Goal: Task Accomplishment & Management: Use online tool/utility

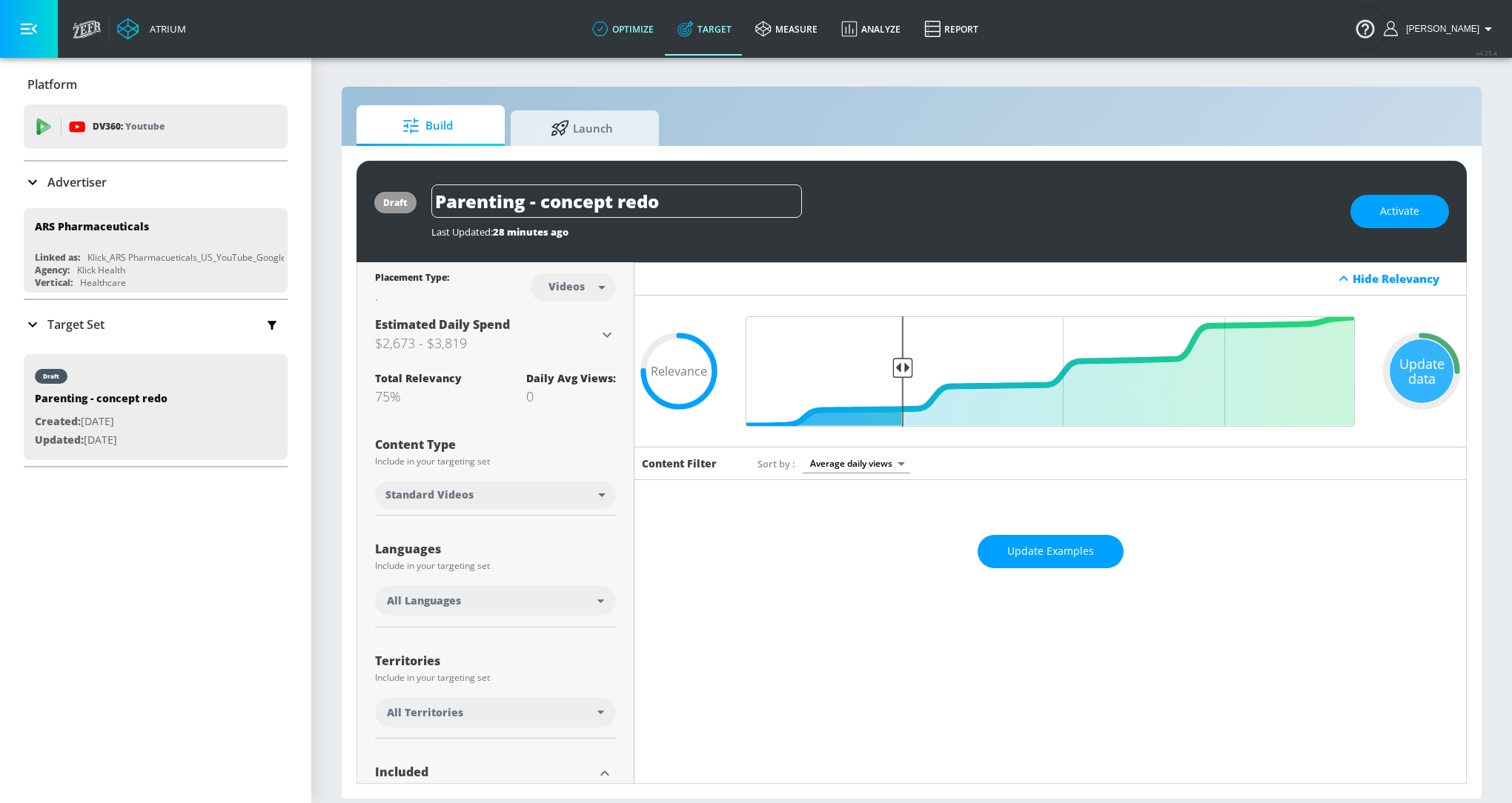
click at [647, 36] on link "optimize" at bounding box center [623, 28] width 85 height 53
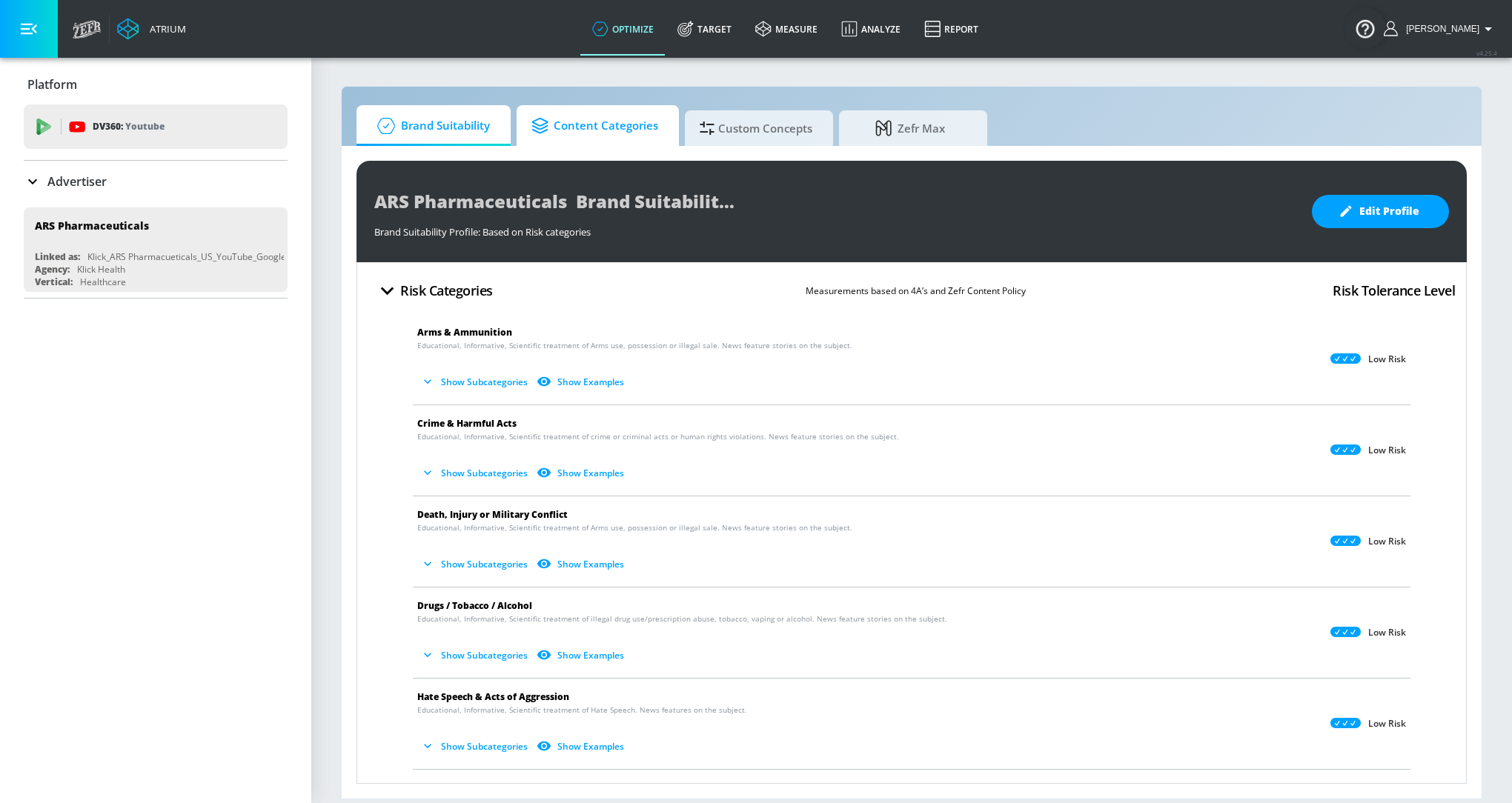
click at [609, 124] on span "Content Categories" at bounding box center [595, 126] width 127 height 35
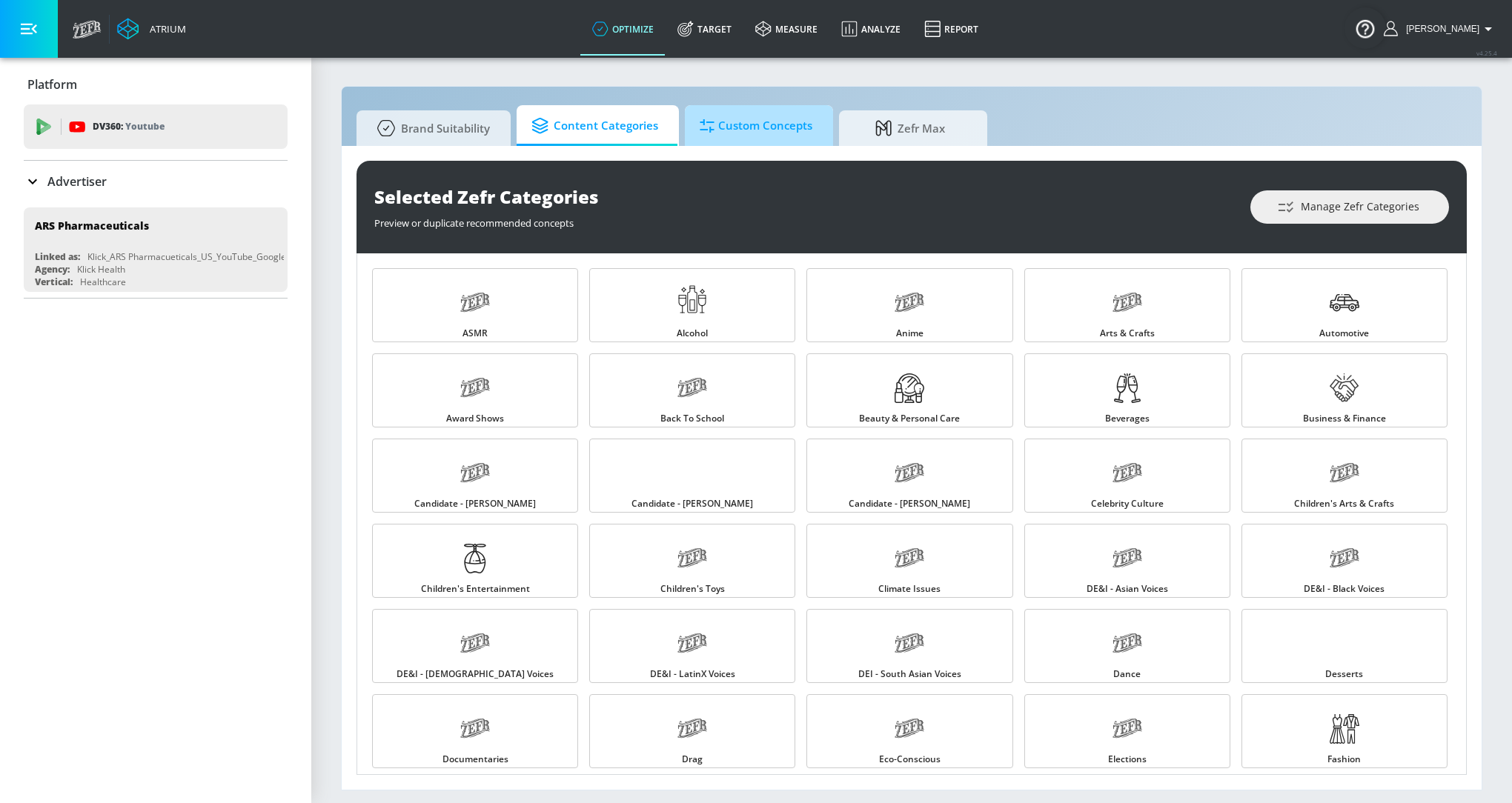
click at [760, 120] on span "Custom Concepts" at bounding box center [756, 126] width 113 height 35
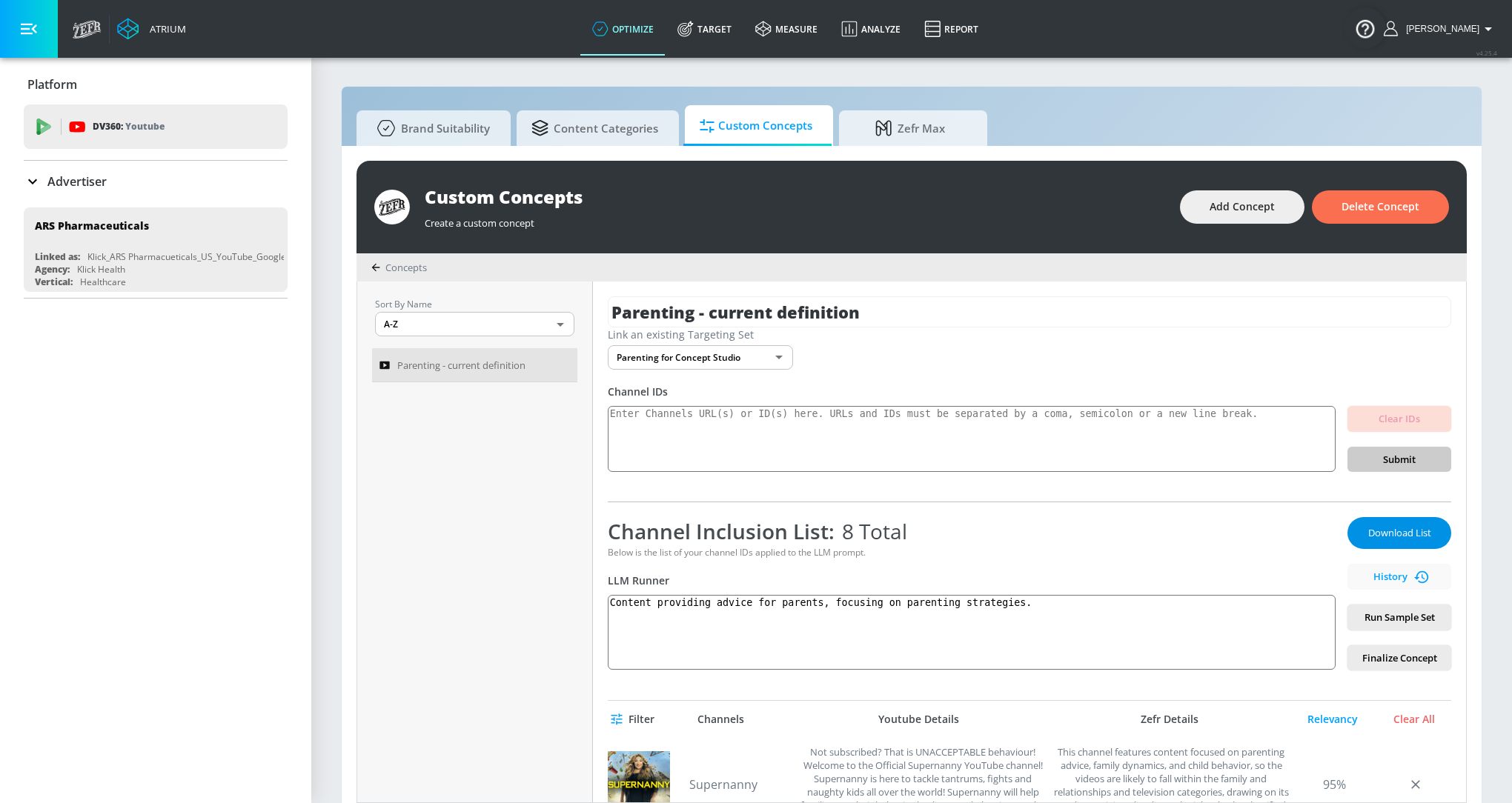
click at [1356, 524] on button "Download List" at bounding box center [1399, 533] width 104 height 32
click at [716, 38] on link "Target" at bounding box center [704, 28] width 78 height 53
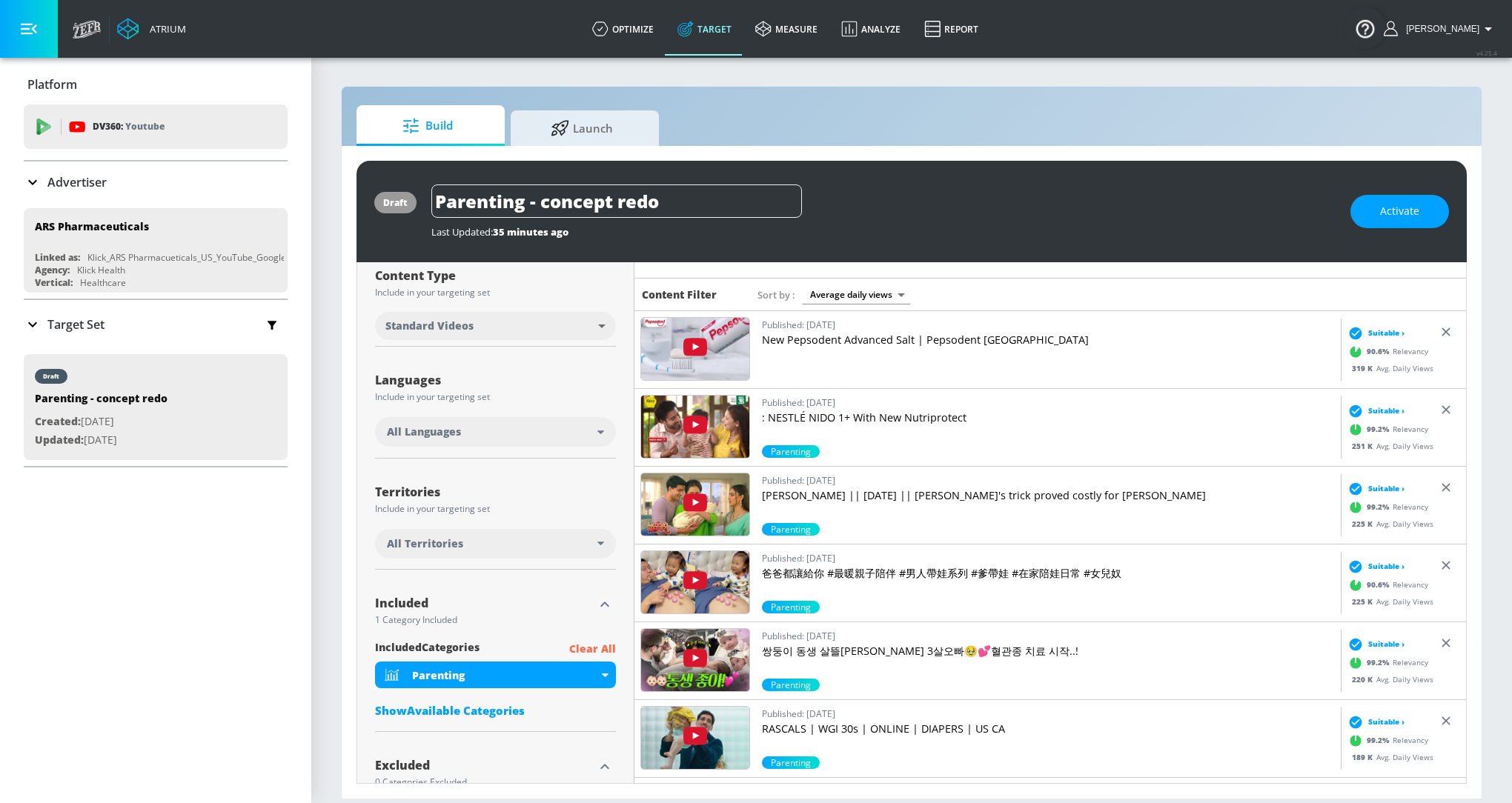
scroll to position [165, 0]
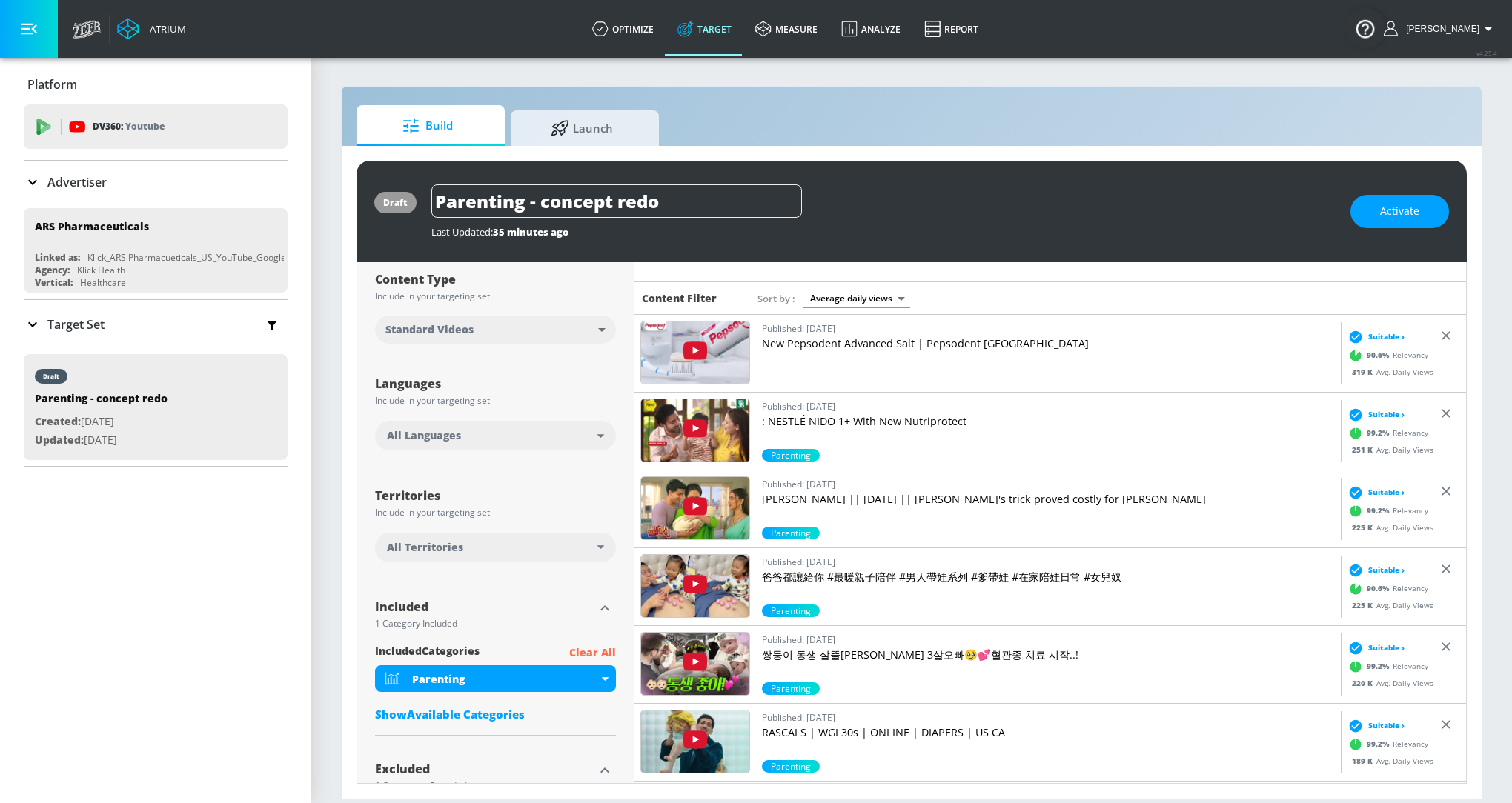
click at [532, 429] on div "All Languages" at bounding box center [492, 436] width 211 height 14
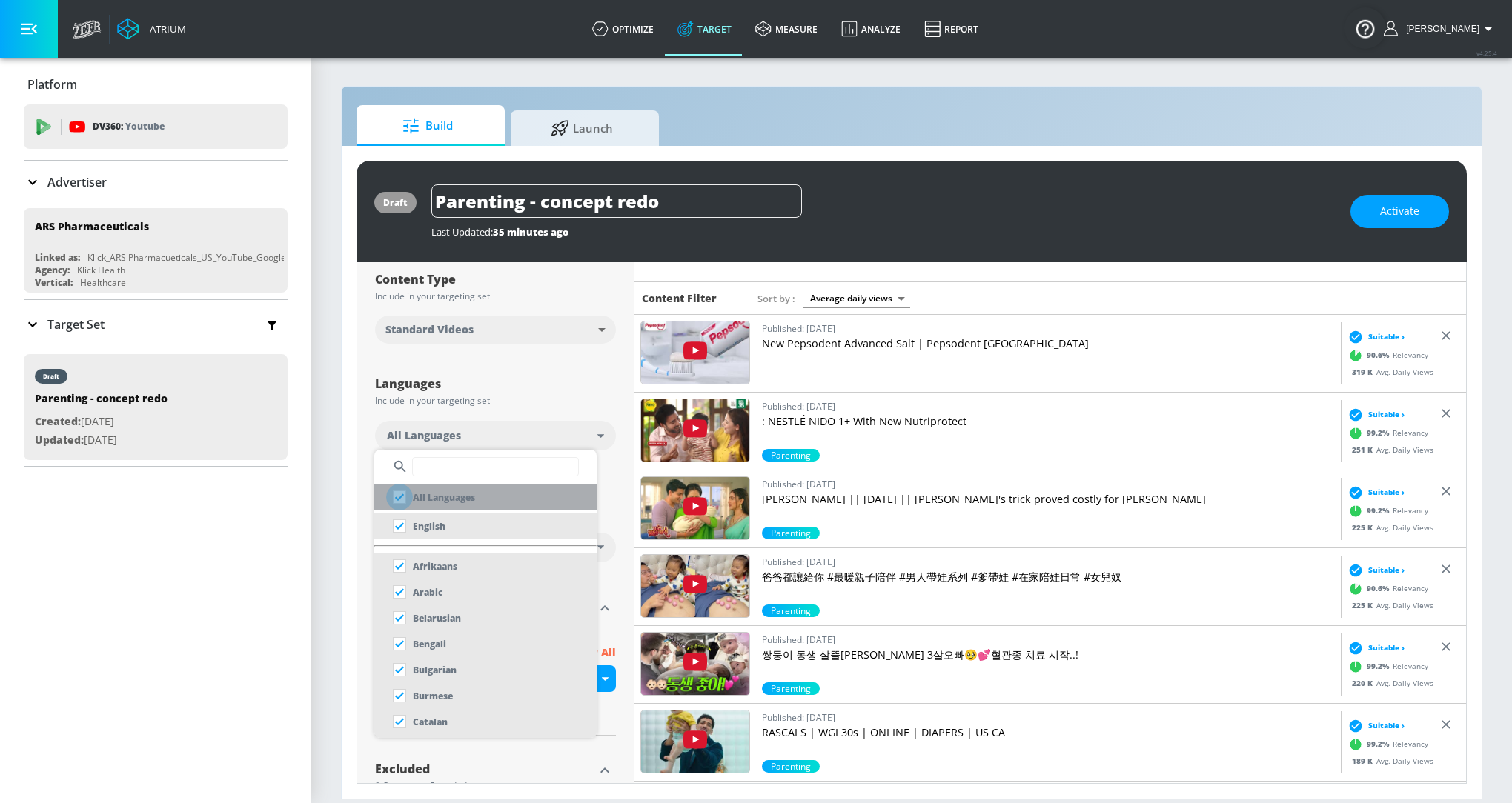
click at [392, 495] on input "checkbox" at bounding box center [399, 496] width 26 height 26
click at [401, 500] on input "checkbox" at bounding box center [399, 496] width 26 height 26
click at [401, 496] on input "checkbox" at bounding box center [399, 496] width 26 height 26
click at [396, 497] on input "checkbox" at bounding box center [399, 496] width 26 height 26
checkbox input "true"
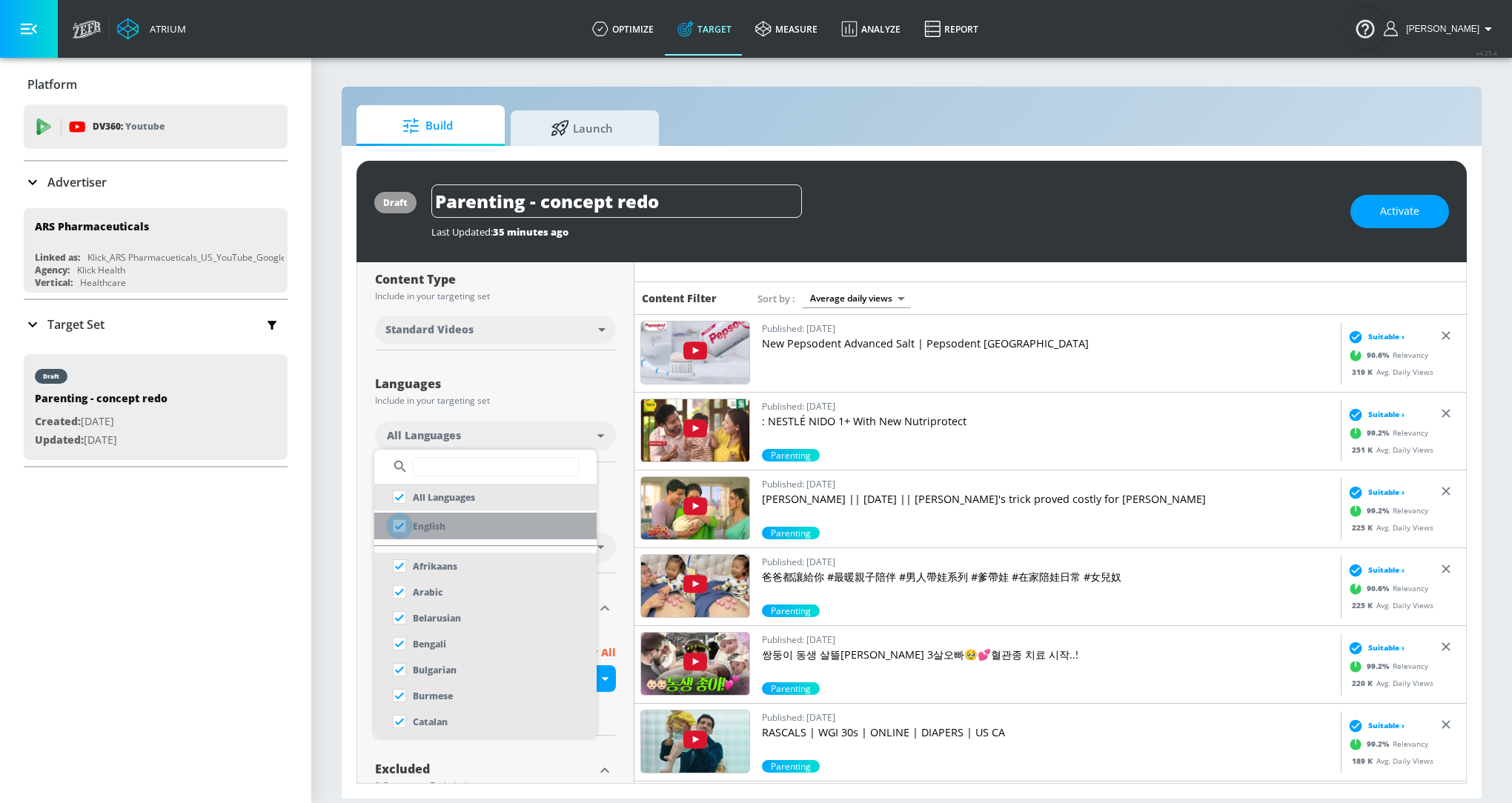
click at [398, 524] on input "checkbox" at bounding box center [399, 525] width 26 height 26
checkbox input "true"
checkbox input "false"
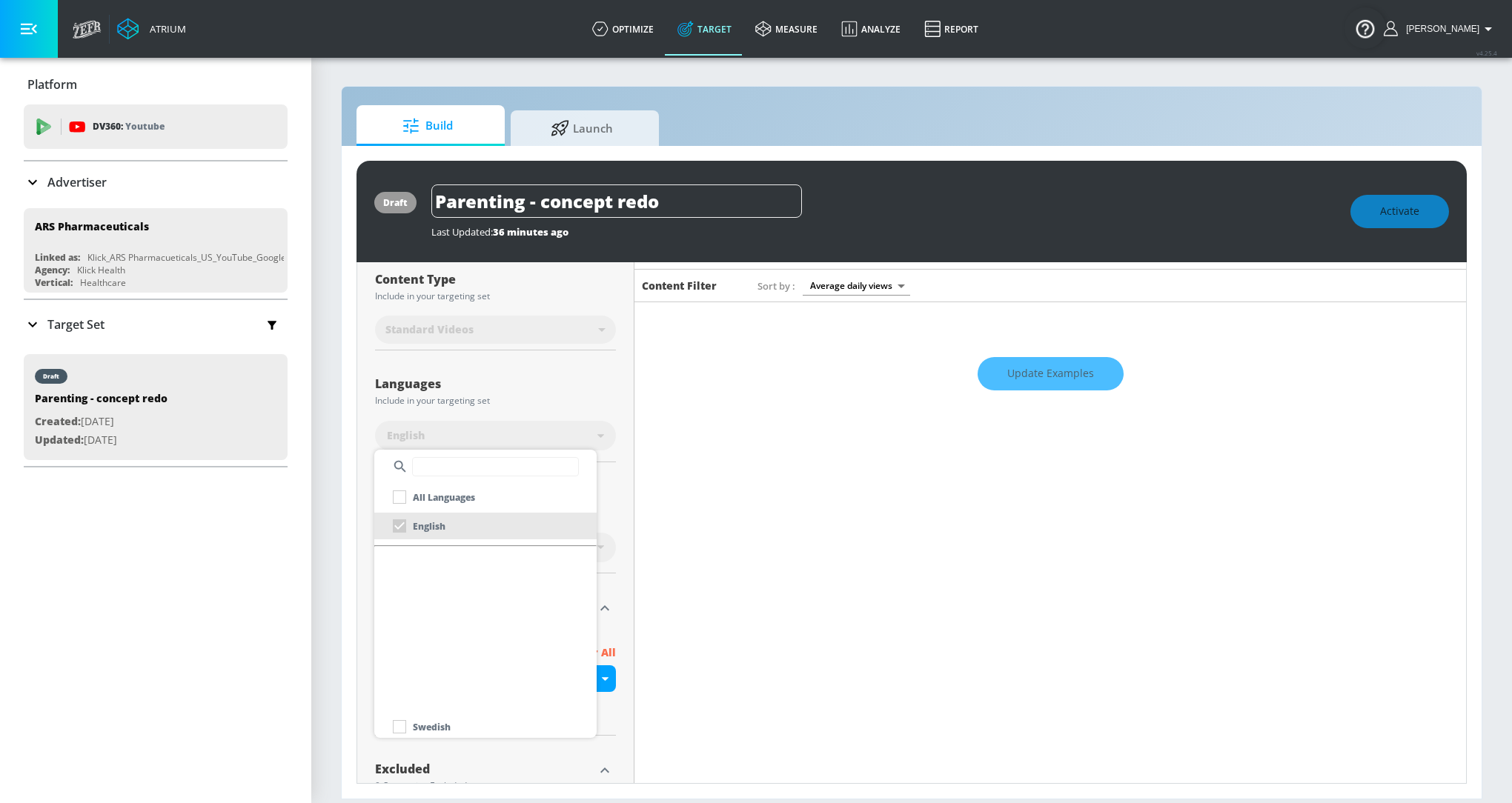
scroll to position [1319, 0]
click at [618, 450] on div at bounding box center [756, 402] width 1512 height 803
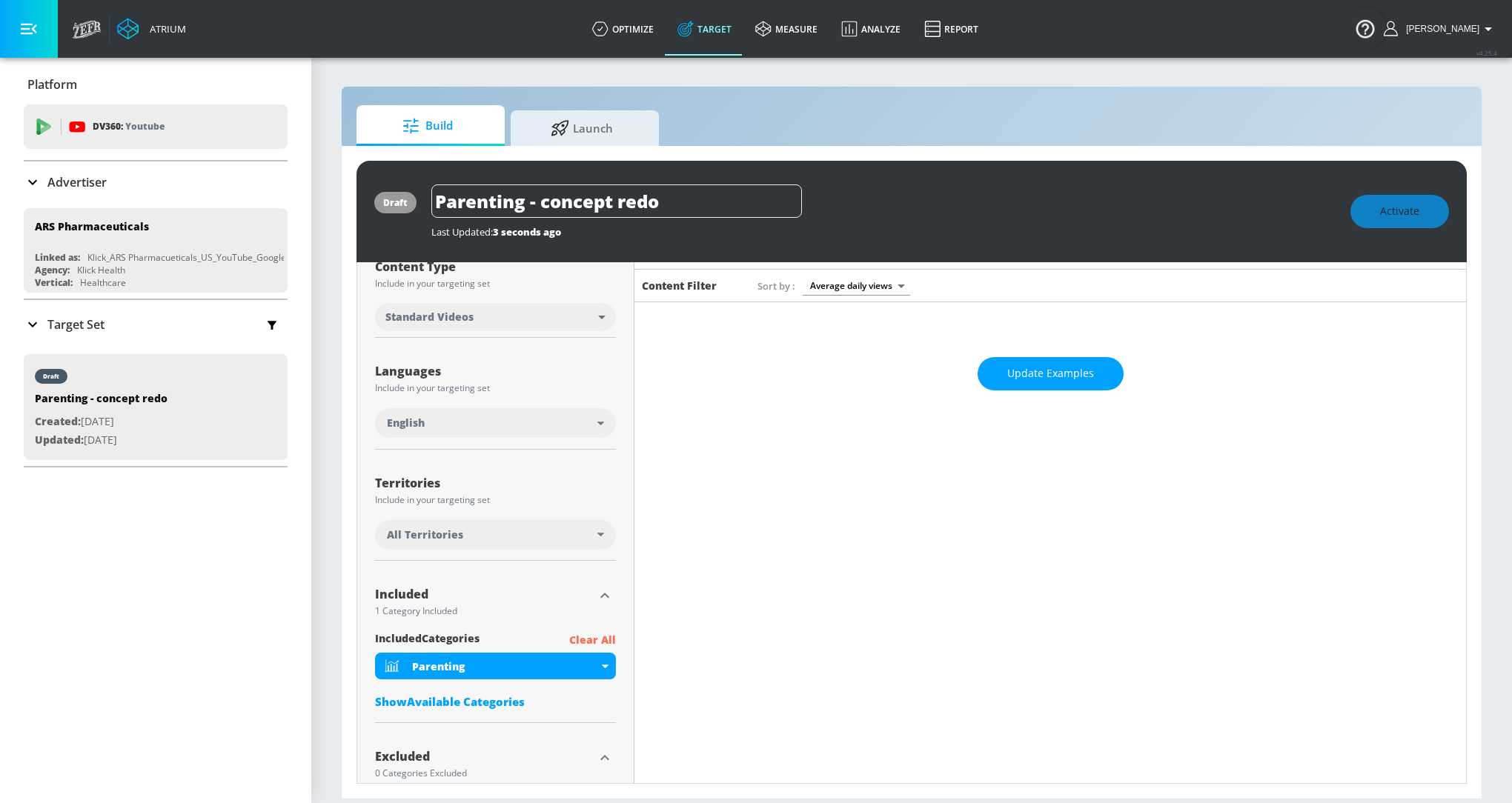
scroll to position [165, 0]
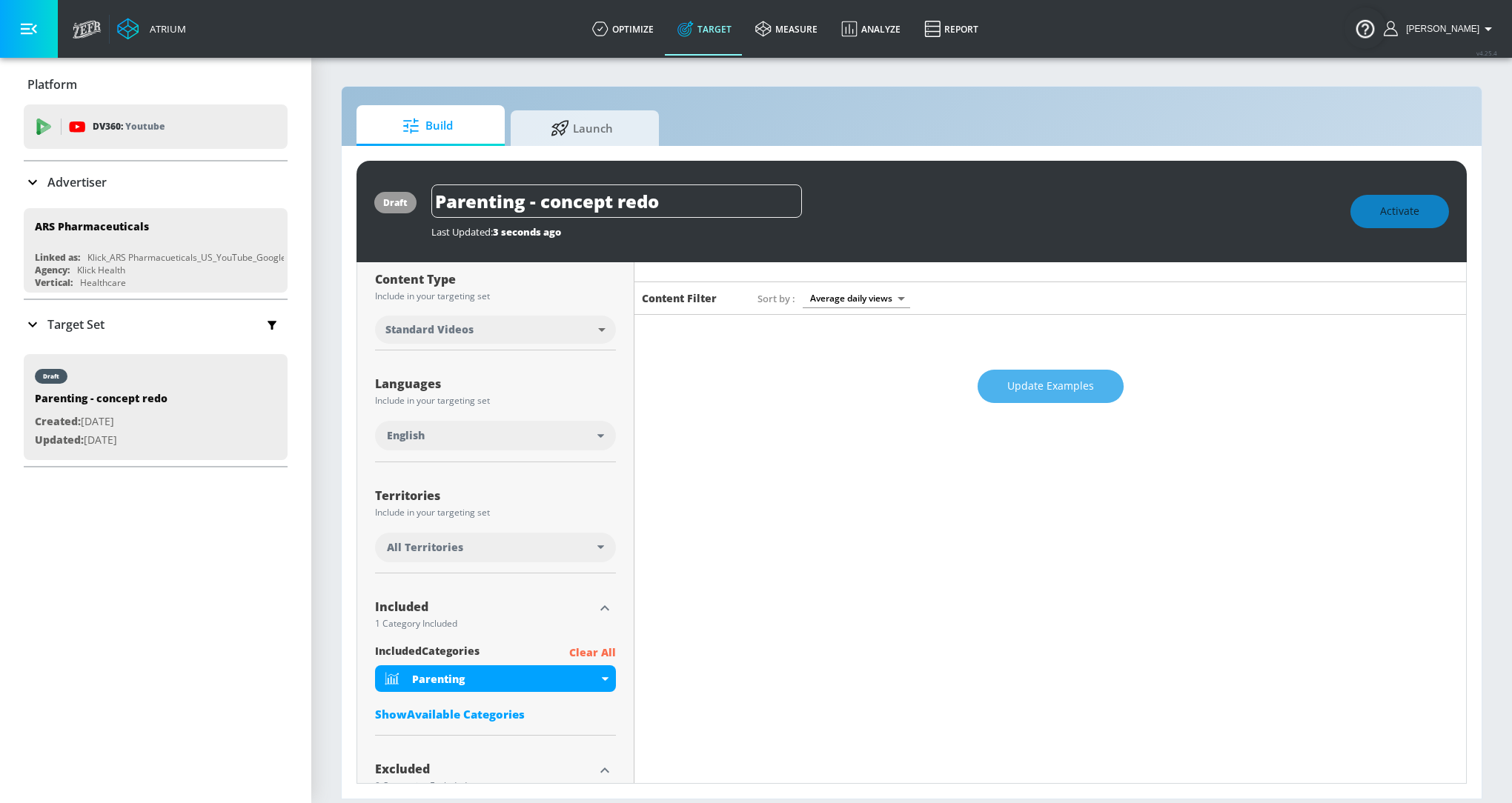
click at [1018, 383] on span "Update Examples" at bounding box center [1051, 386] width 87 height 18
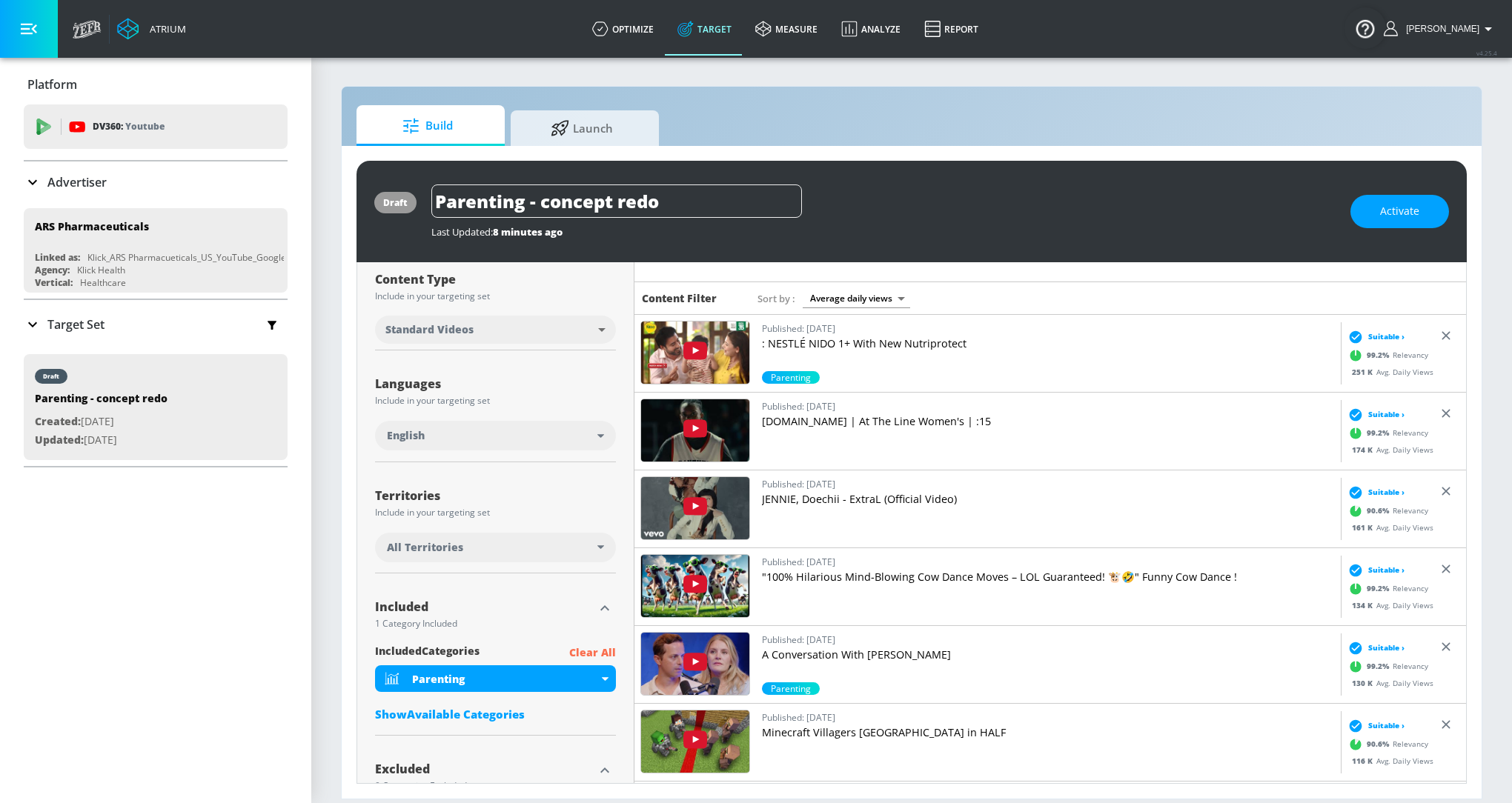
scroll to position [0, 0]
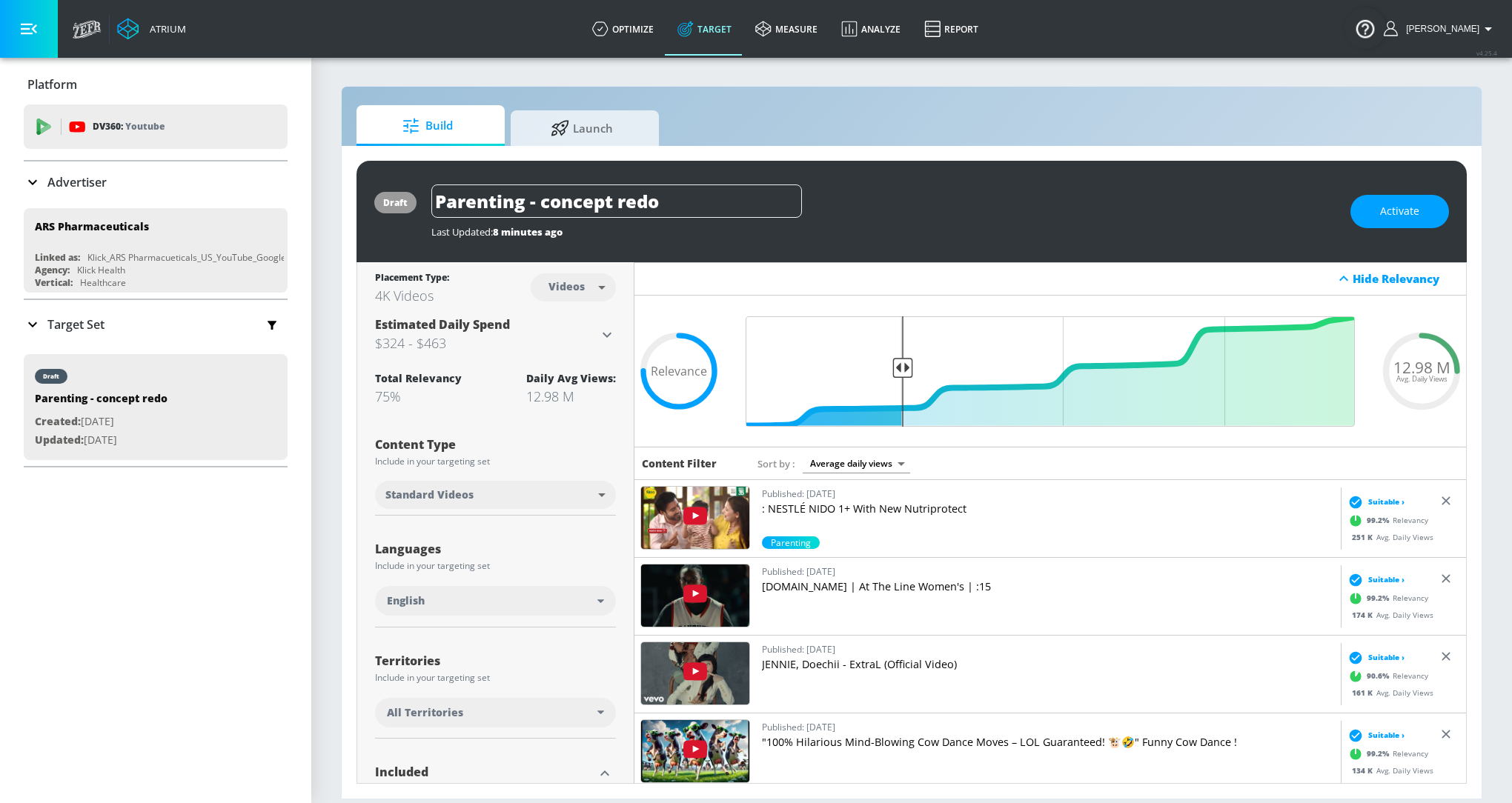
click at [576, 293] on body "Atrium optimize Target measure Analyze Report optimize Target measure Analyze R…" at bounding box center [756, 402] width 1512 height 803
click at [735, 442] on div at bounding box center [756, 402] width 1512 height 803
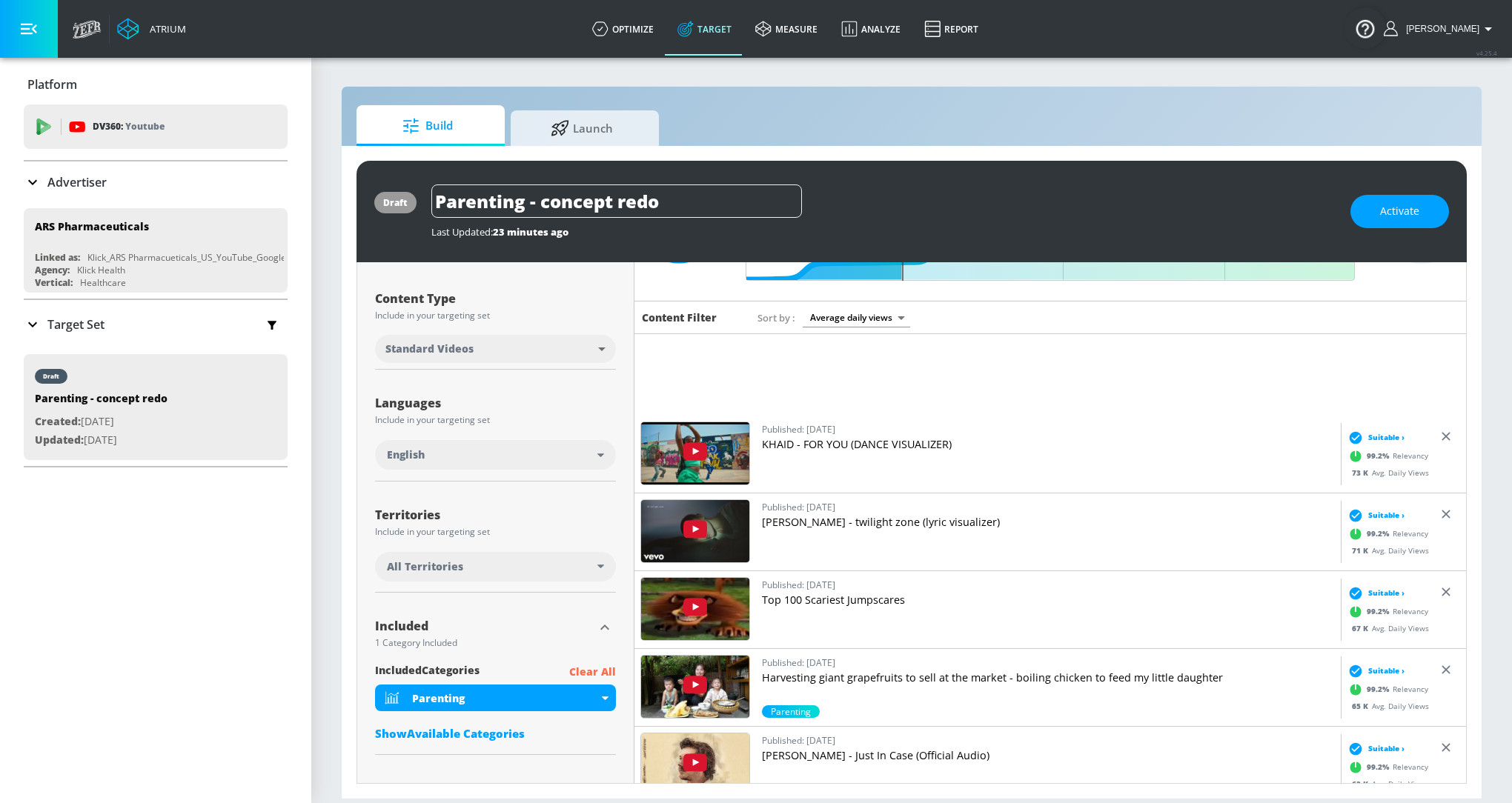
scroll to position [597, 0]
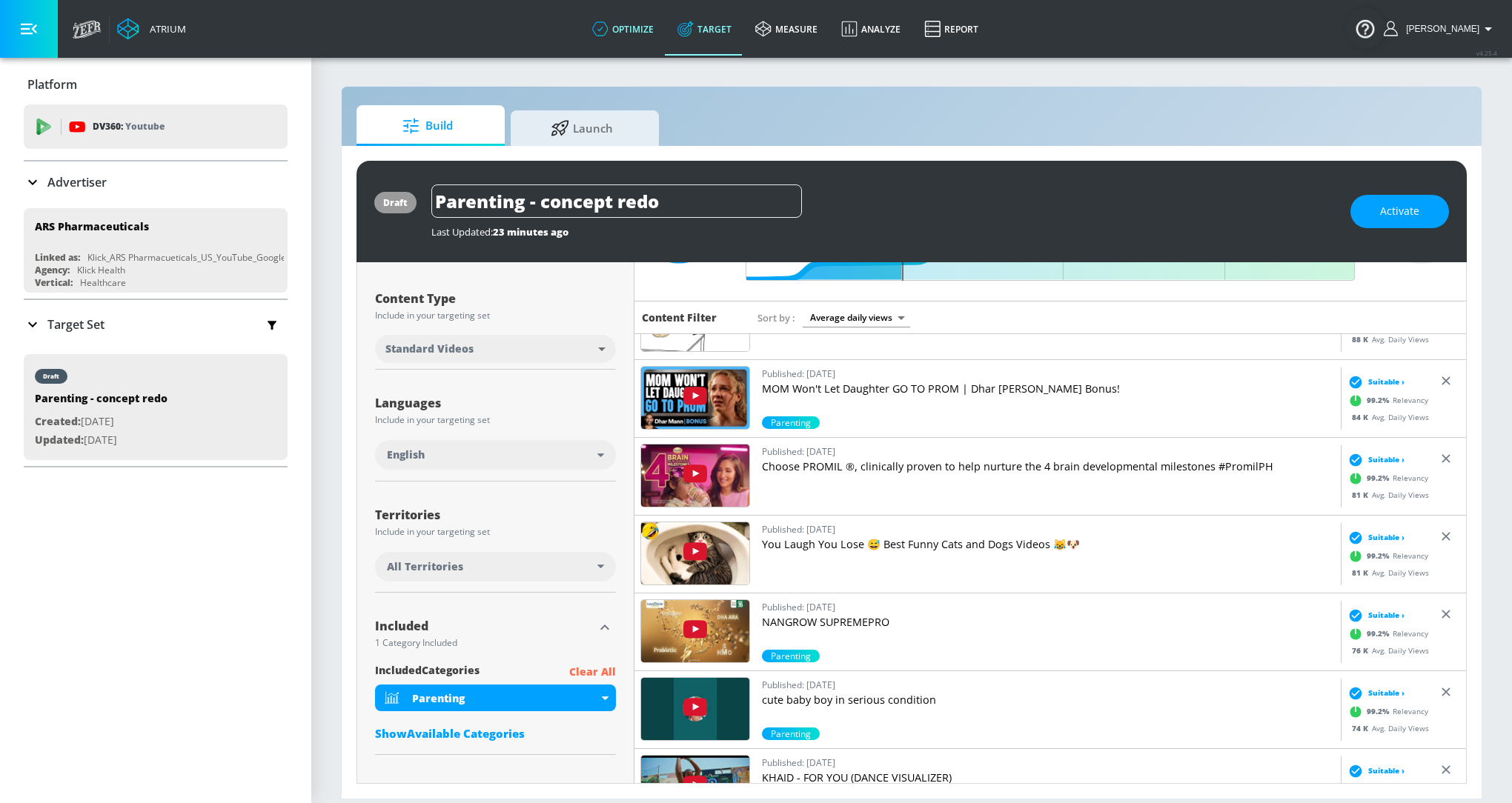
click at [657, 22] on link "optimize" at bounding box center [623, 28] width 85 height 53
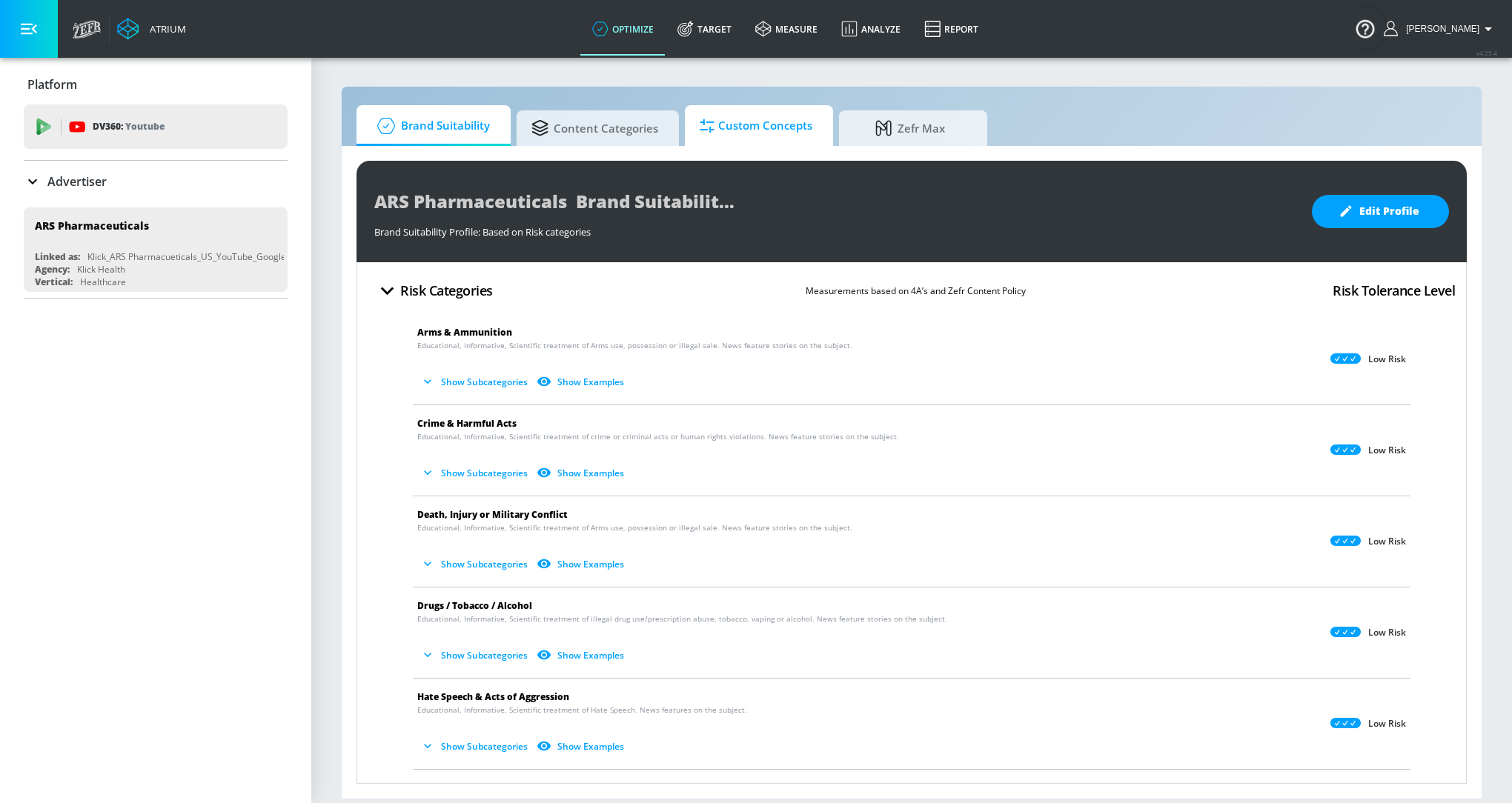
click at [745, 142] on span "Custom Concepts" at bounding box center [756, 126] width 113 height 35
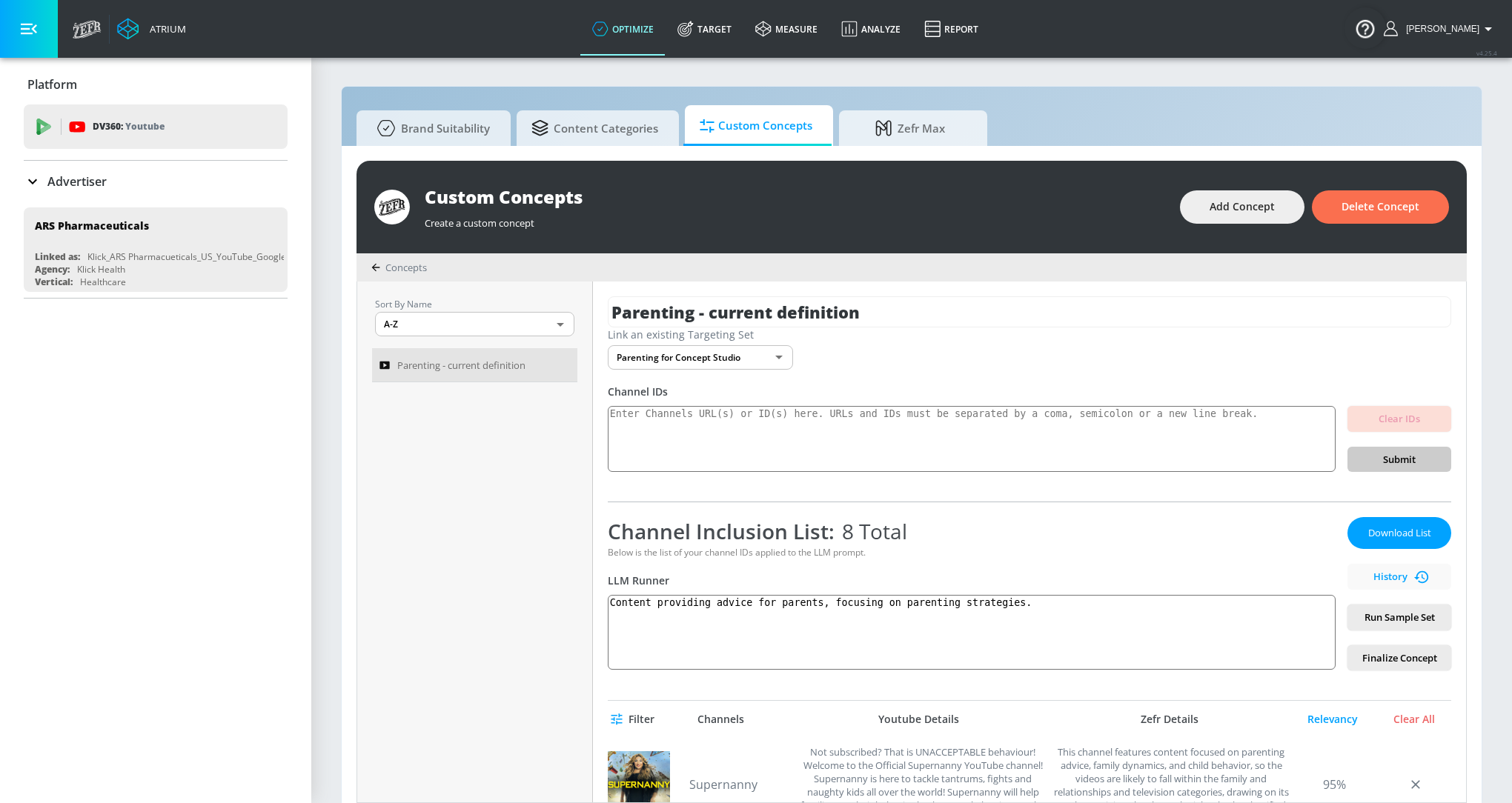
click at [415, 263] on span "Concepts" at bounding box center [406, 267] width 42 height 14
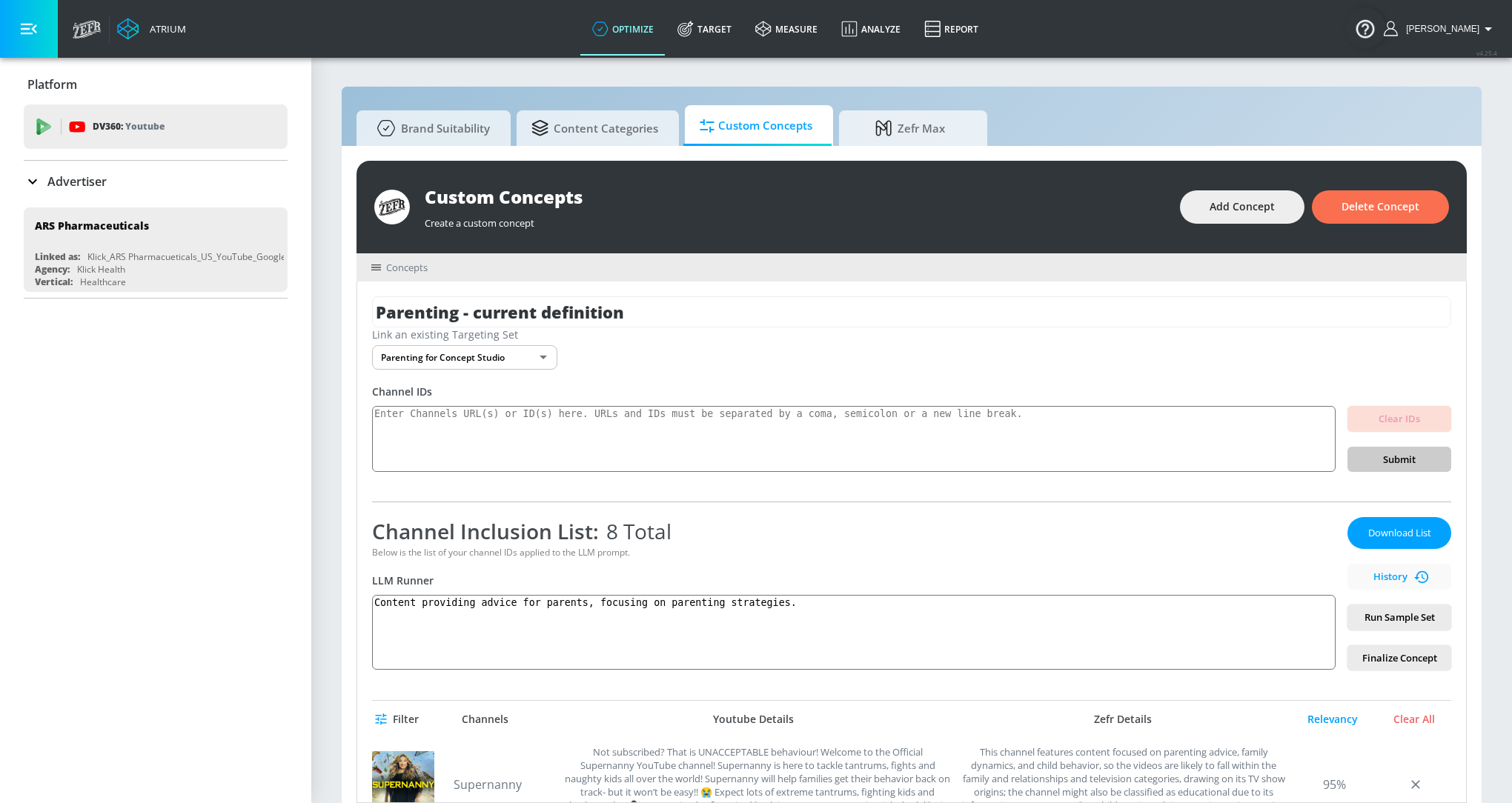
click at [399, 260] on span "Concepts" at bounding box center [407, 267] width 42 height 14
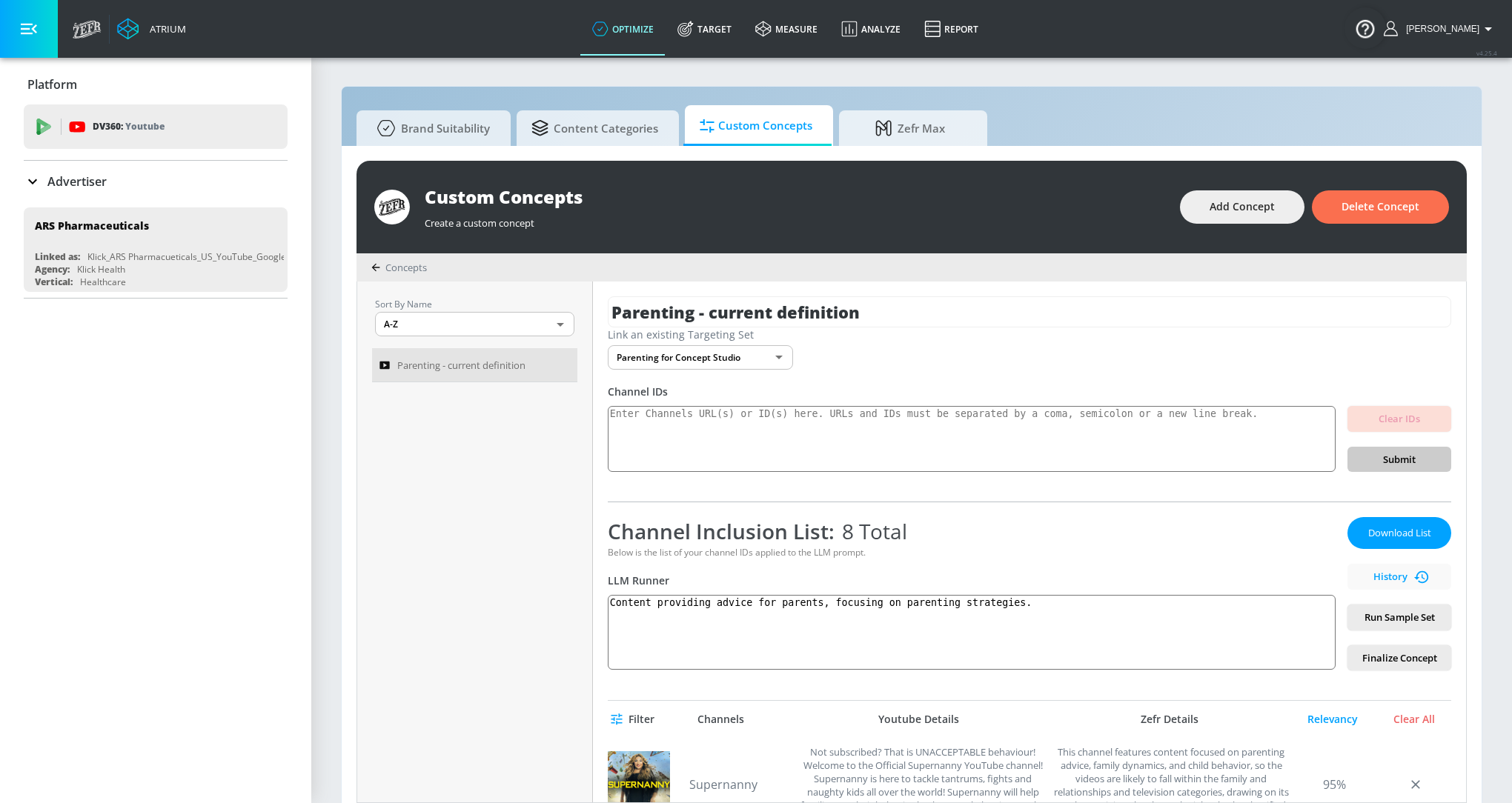
click at [392, 264] on span "Concepts" at bounding box center [406, 267] width 42 height 14
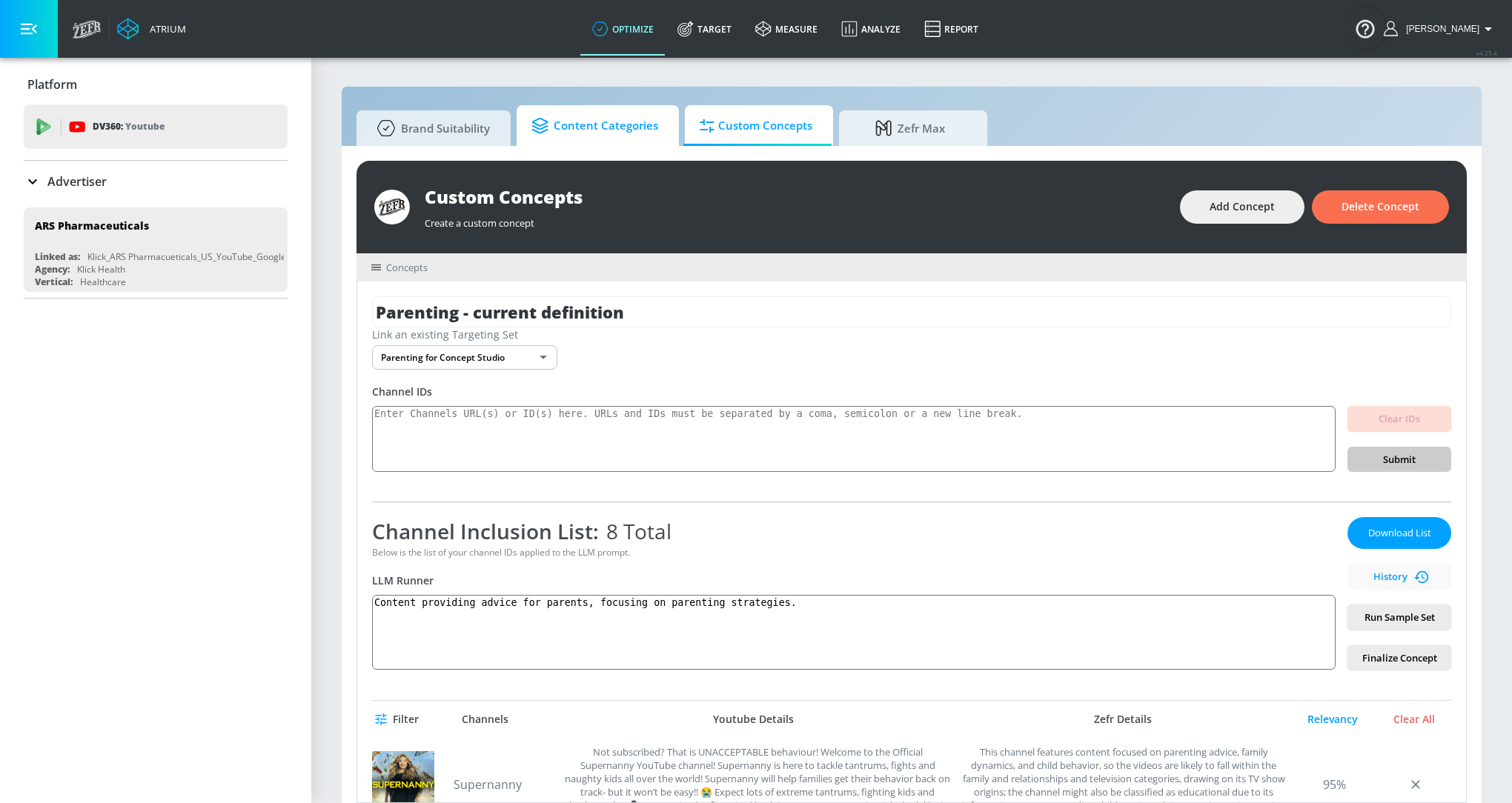
click at [624, 118] on span "Content Categories" at bounding box center [595, 126] width 127 height 35
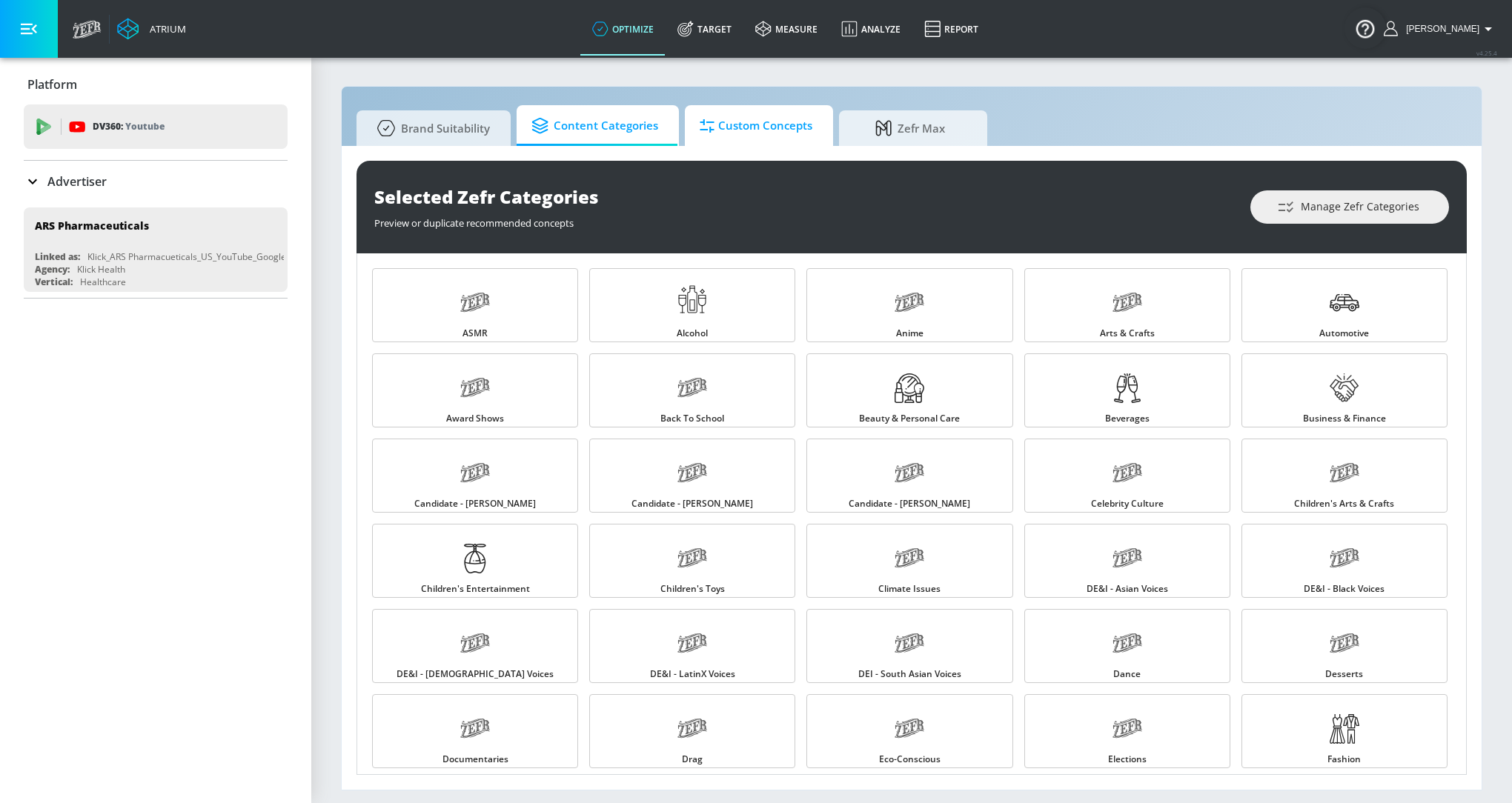
click at [729, 115] on span "Custom Concepts" at bounding box center [756, 126] width 113 height 35
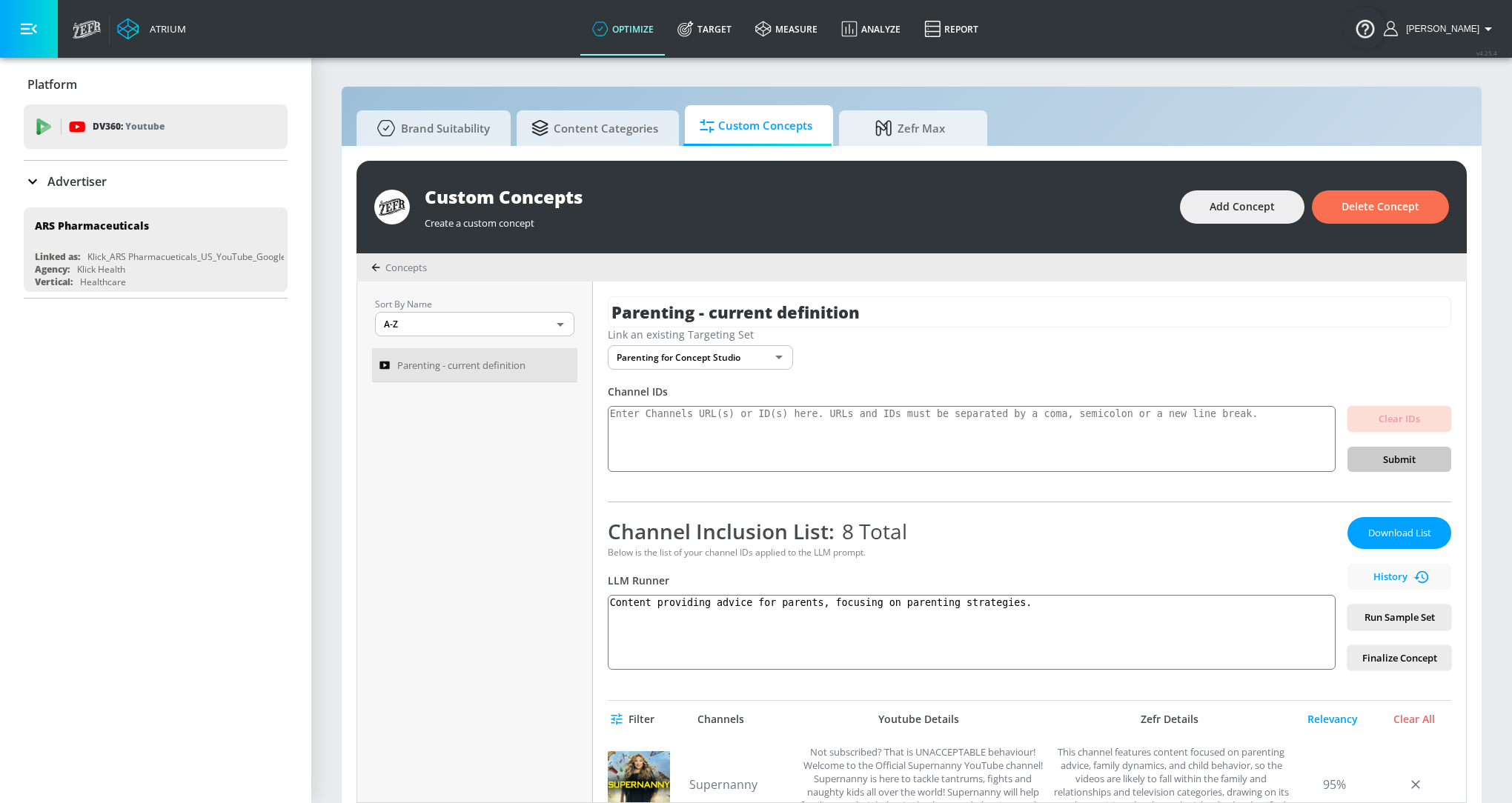
click at [778, 364] on body "Atrium optimize Target measure Analyze Report optimize Target measure Analyze R…" at bounding box center [756, 409] width 1512 height 818
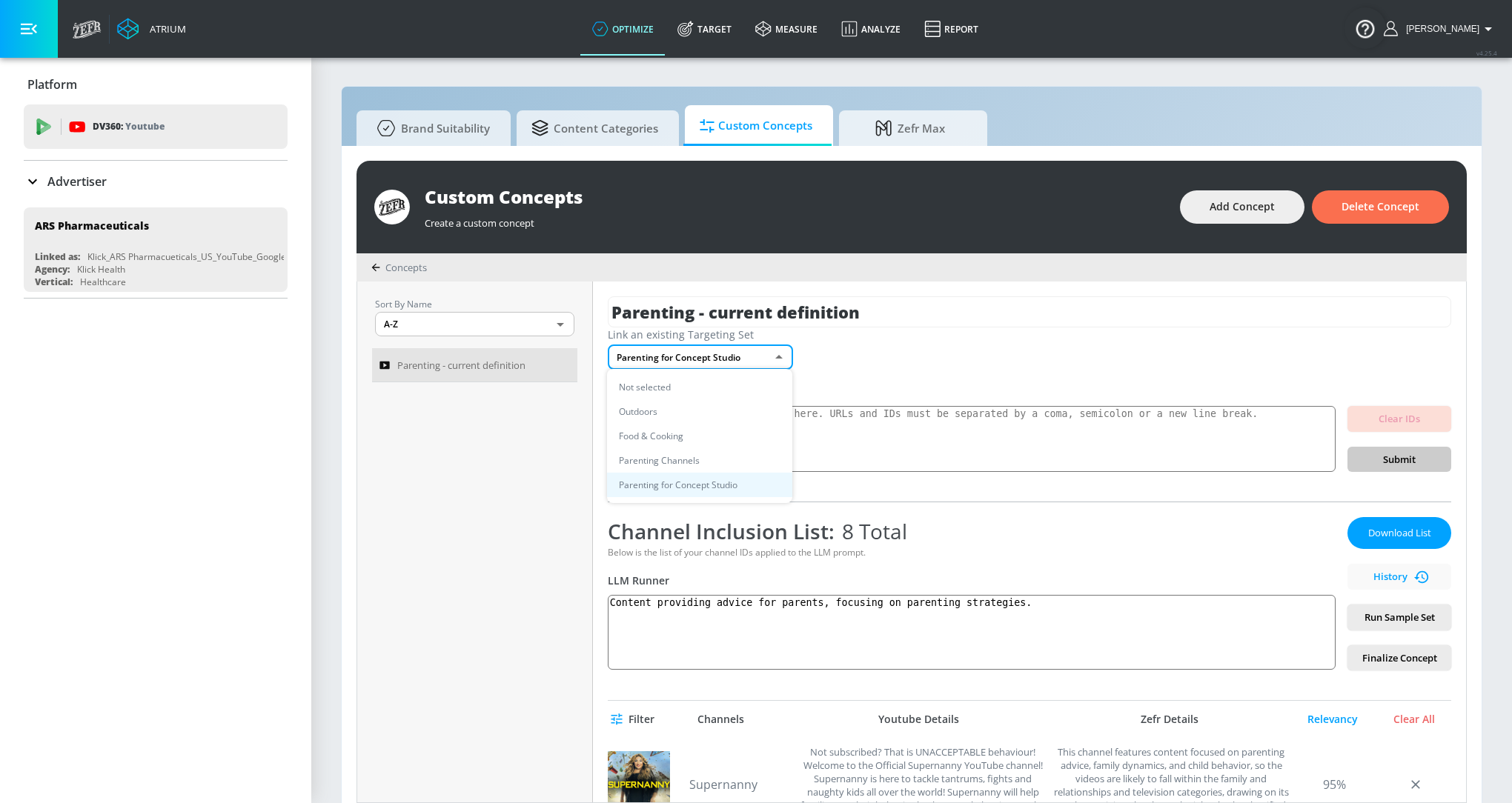
click at [708, 34] on div at bounding box center [756, 402] width 1512 height 803
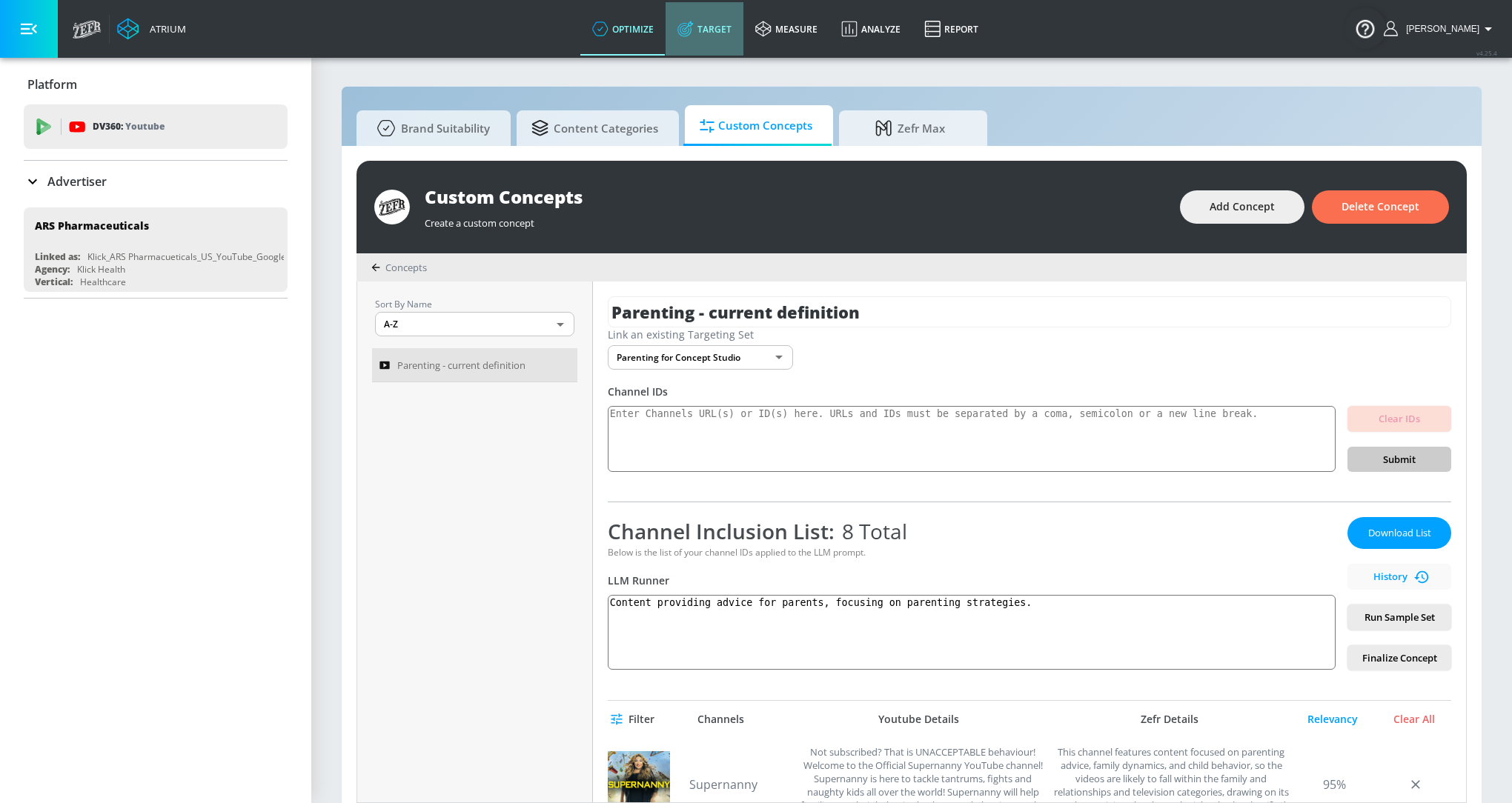
click at [720, 26] on link "Target" at bounding box center [704, 28] width 78 height 53
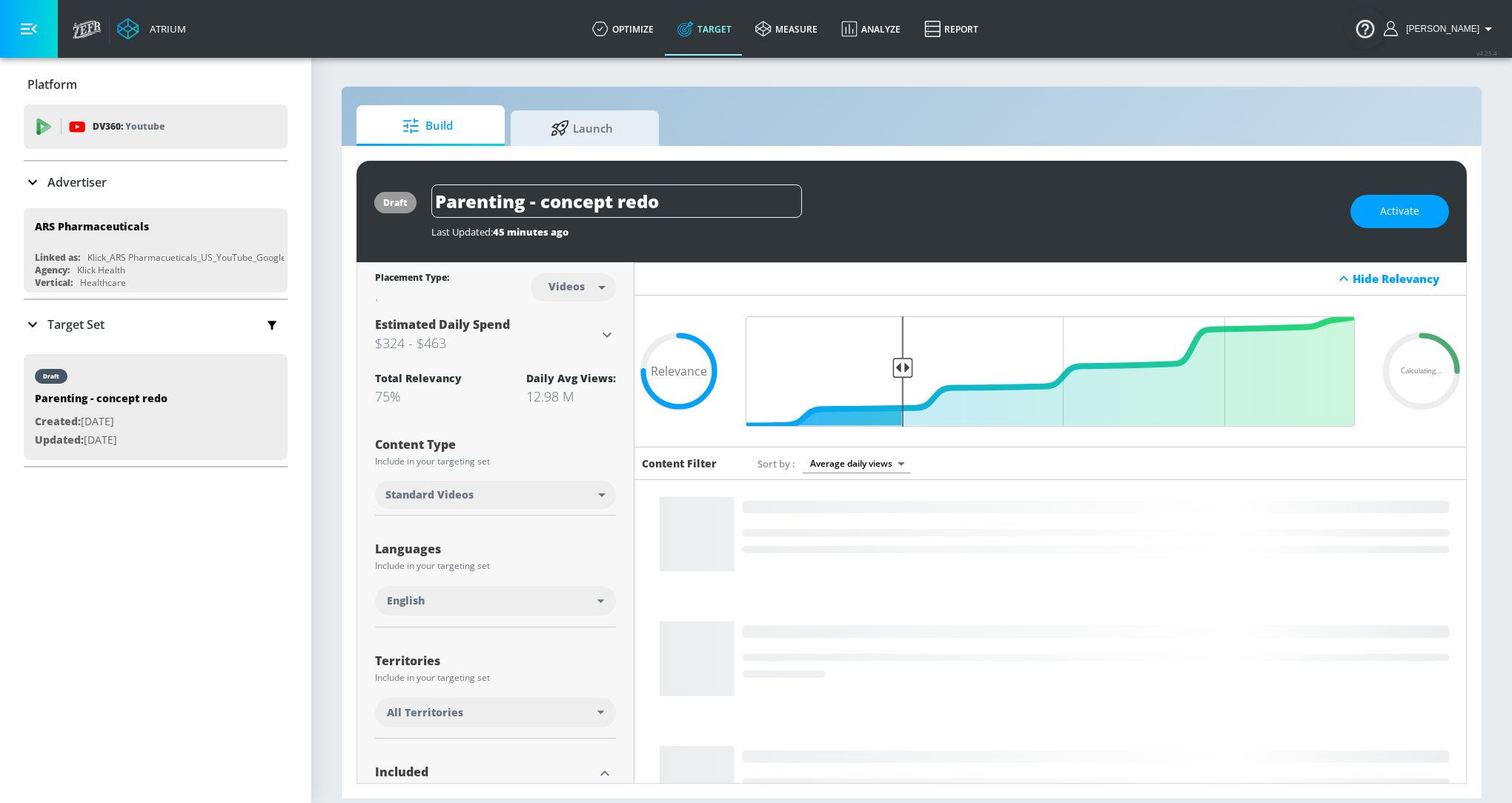
click at [63, 327] on p "Target Set" at bounding box center [75, 325] width 57 height 16
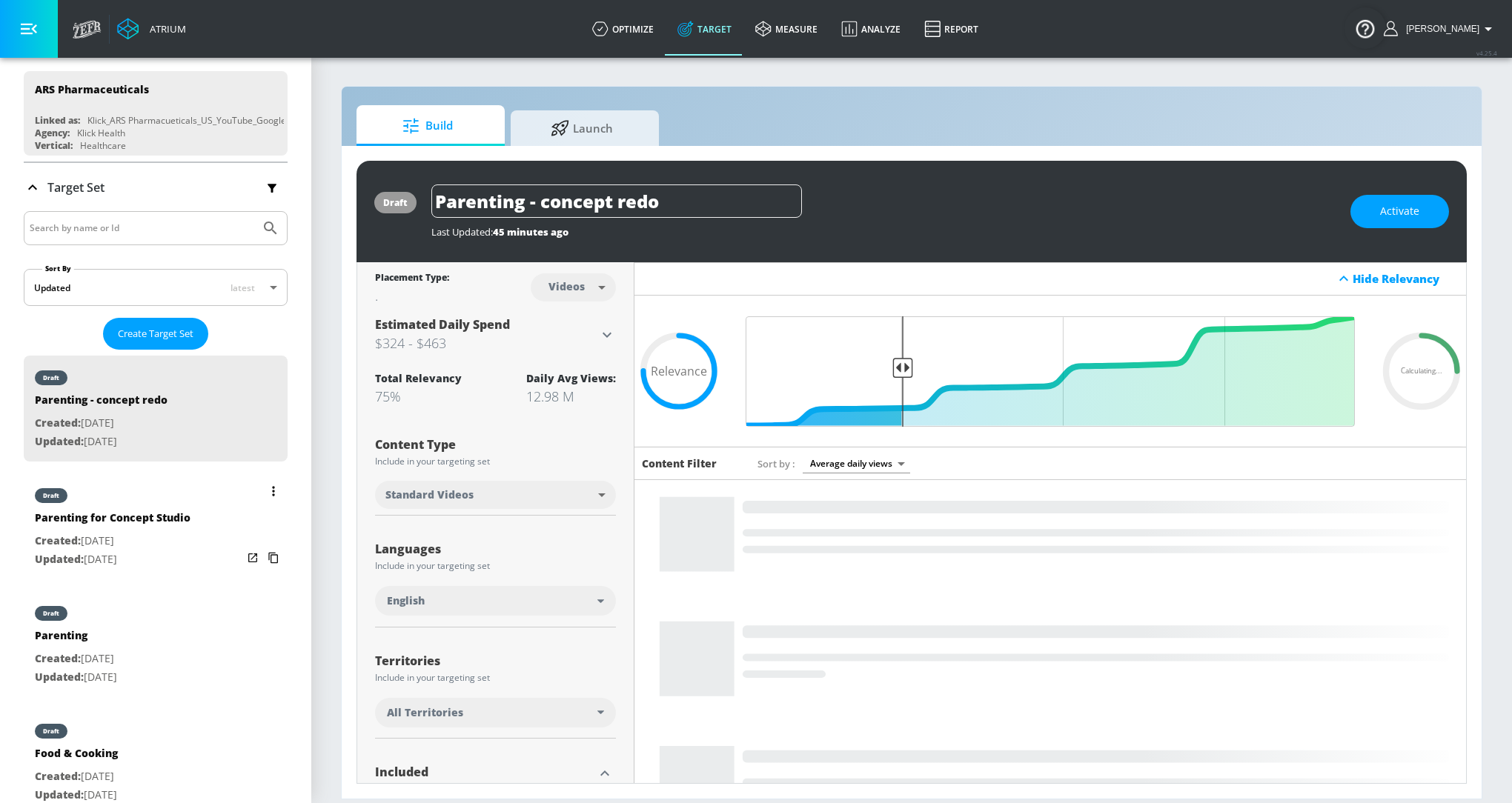
scroll to position [150, 0]
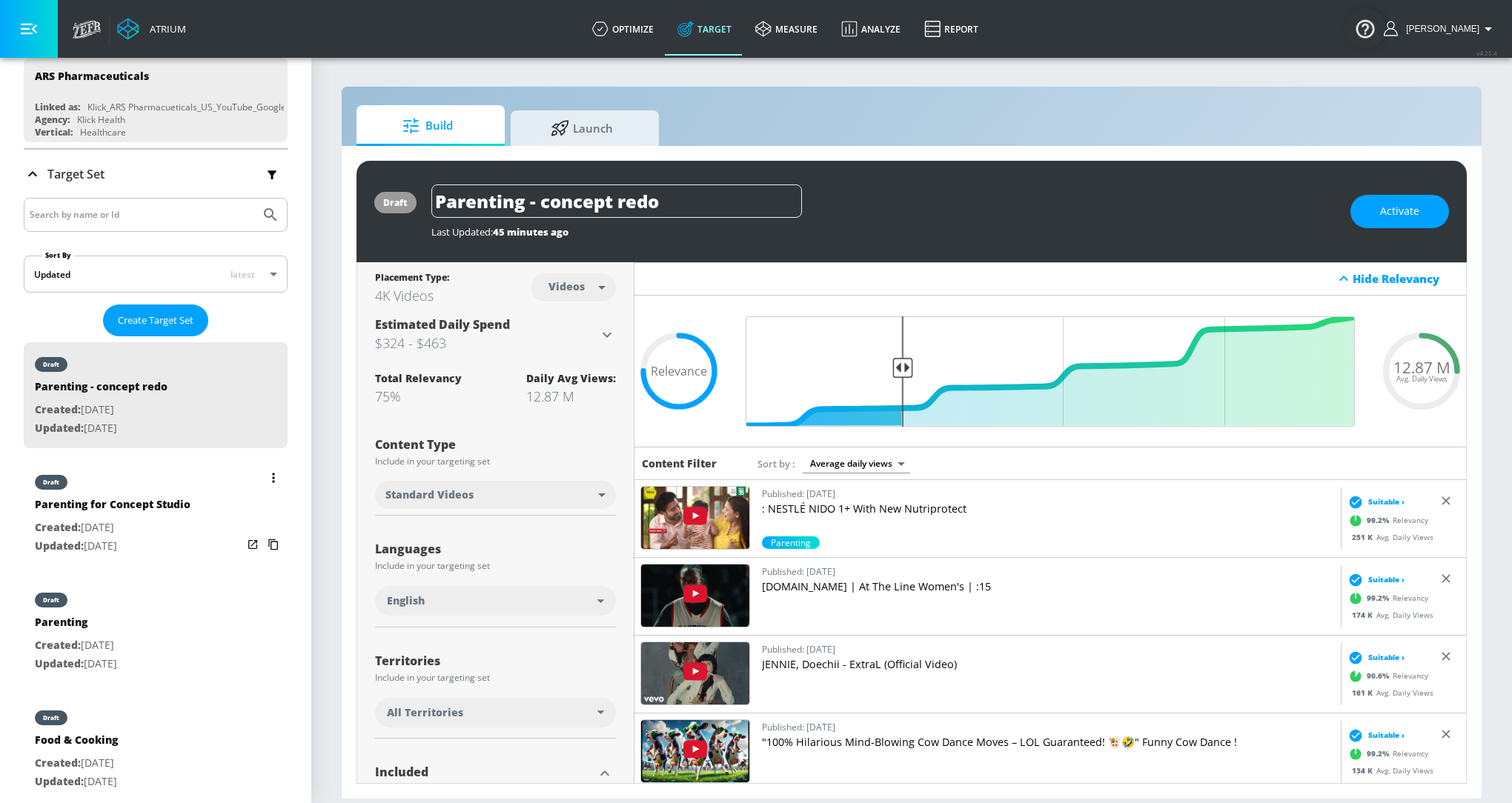
click at [87, 519] on p "Created: [DATE]" at bounding box center [113, 528] width 156 height 18
type input "Parenting for Concept Studio"
type input "channels"
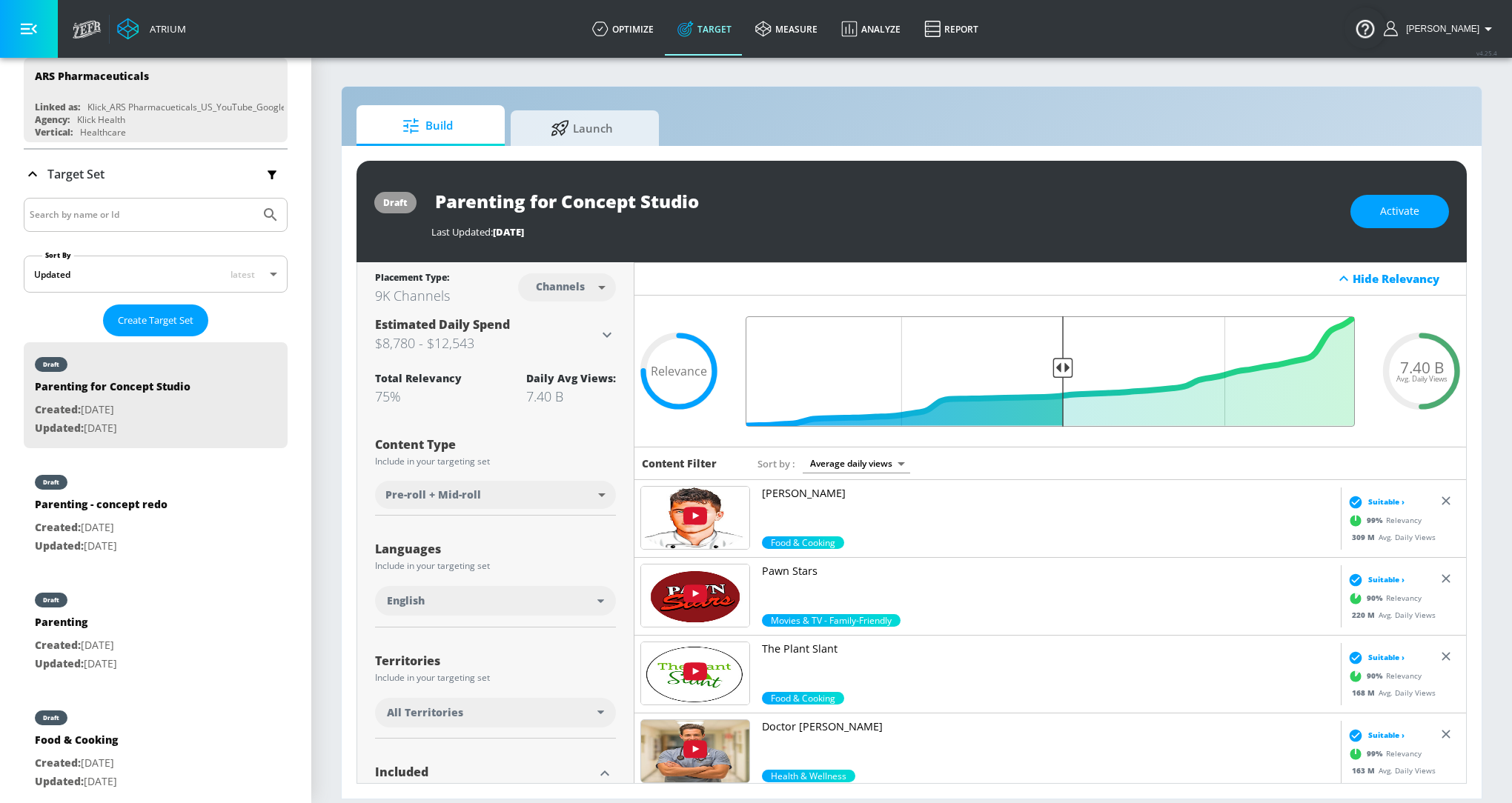
drag, startPoint x: 901, startPoint y: 364, endPoint x: 1065, endPoint y: 437, distance: 179.5
type input "0.5"
click at [1065, 427] on input "Final Threshold" at bounding box center [1050, 372] width 624 height 110
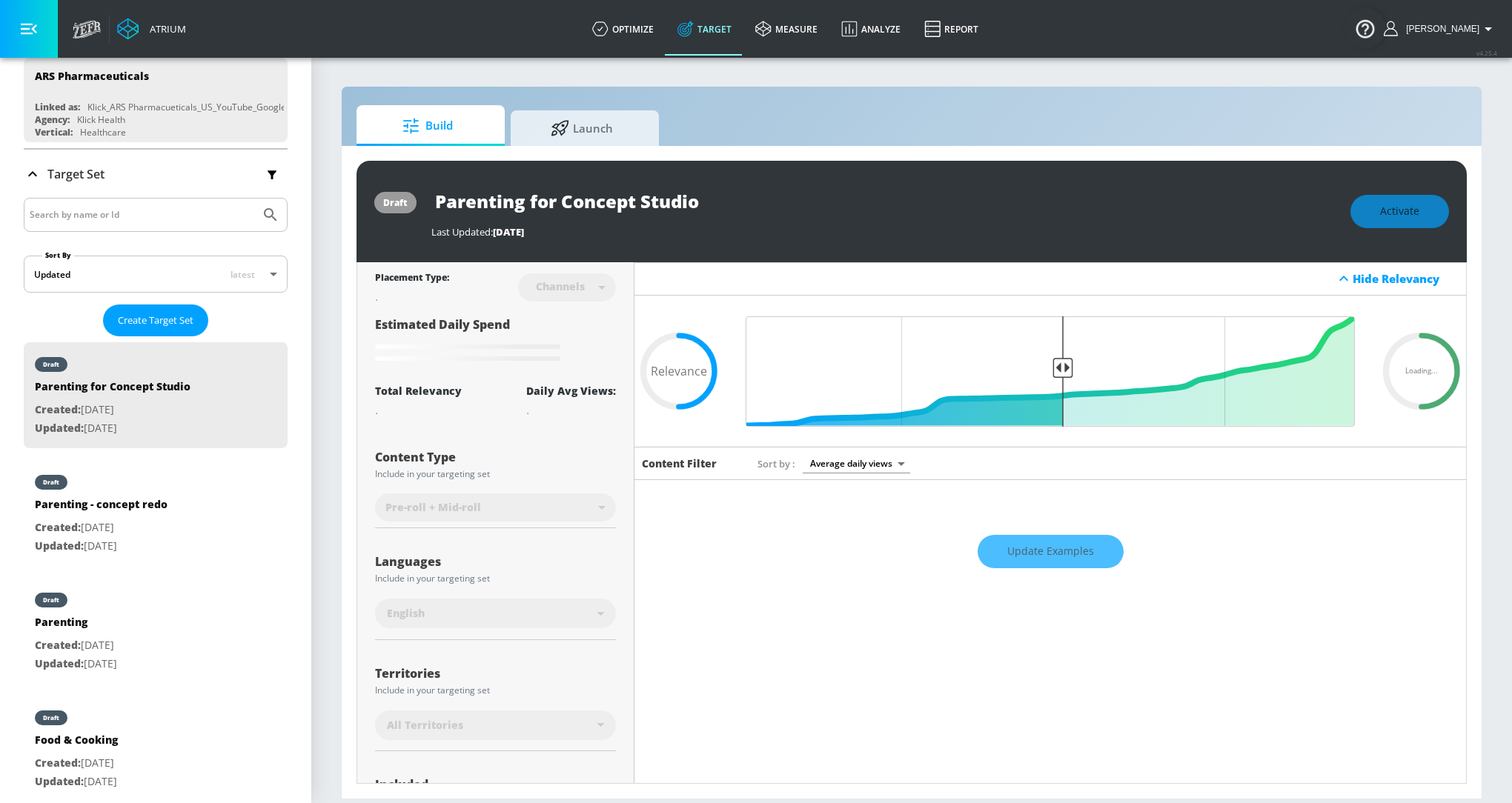
click at [1069, 548] on div "Update Examples" at bounding box center [1049, 551] width 831 height 52
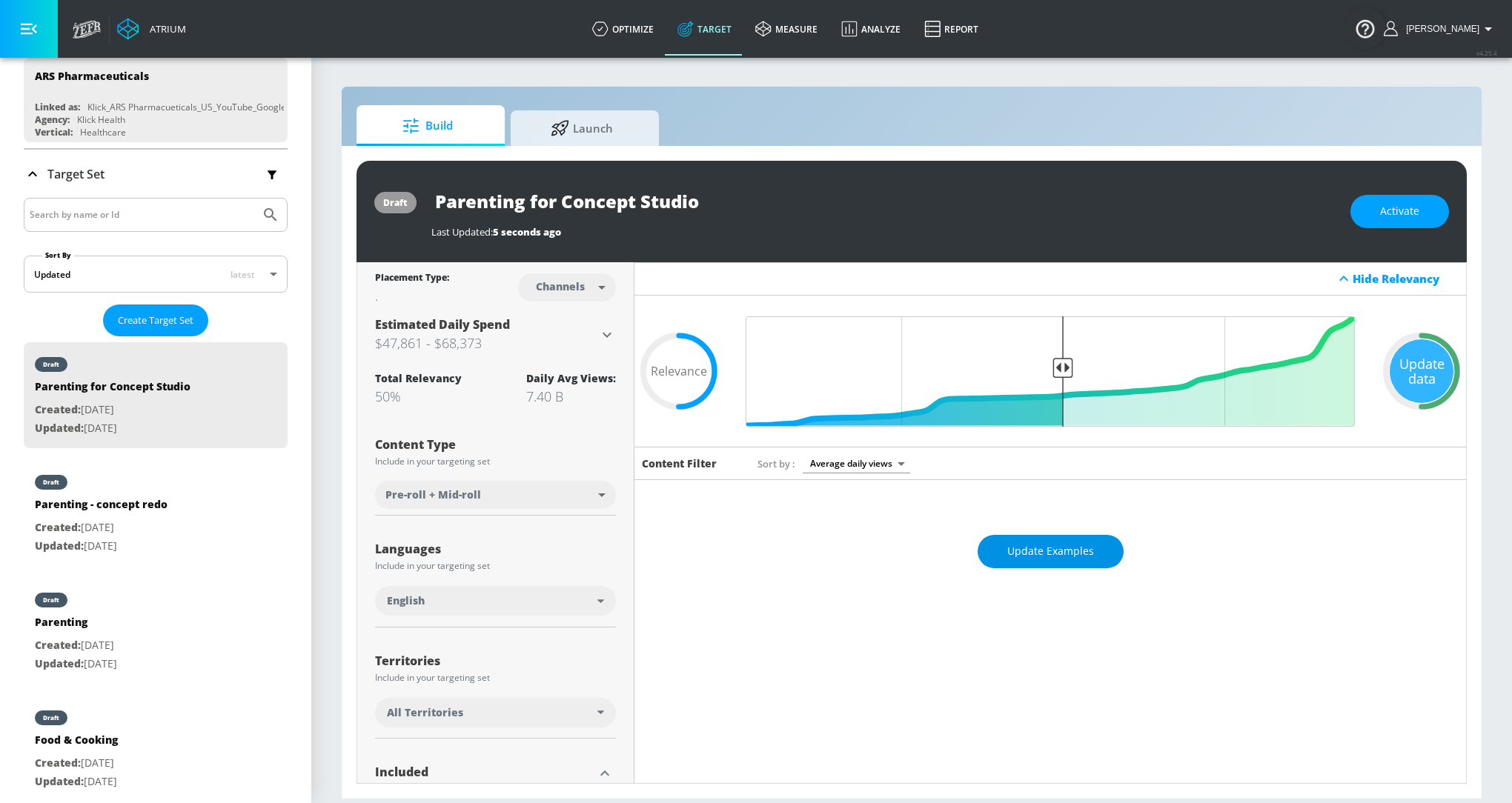
click at [1011, 547] on span "Update Examples" at bounding box center [1051, 552] width 87 height 18
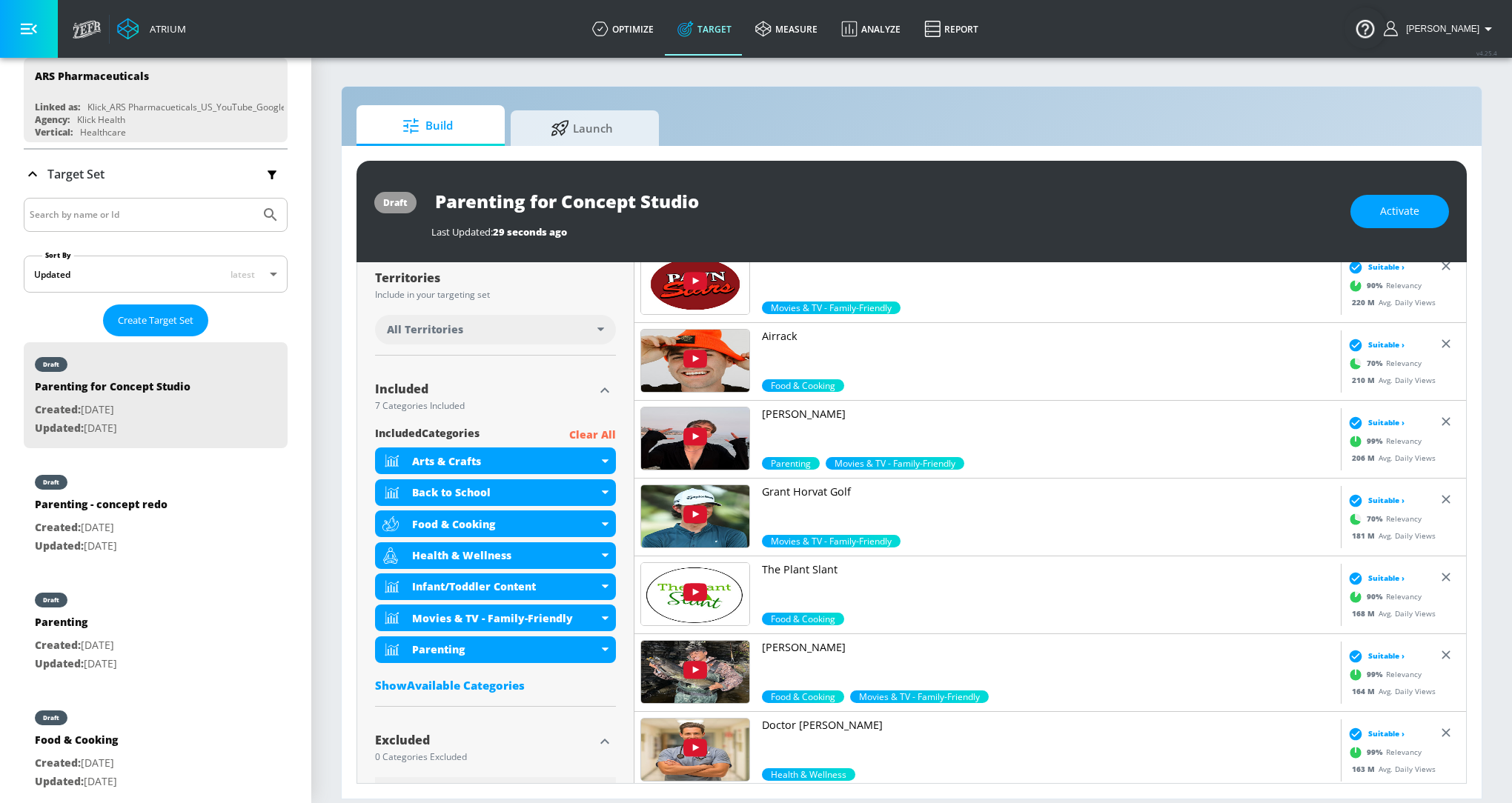
scroll to position [997, 0]
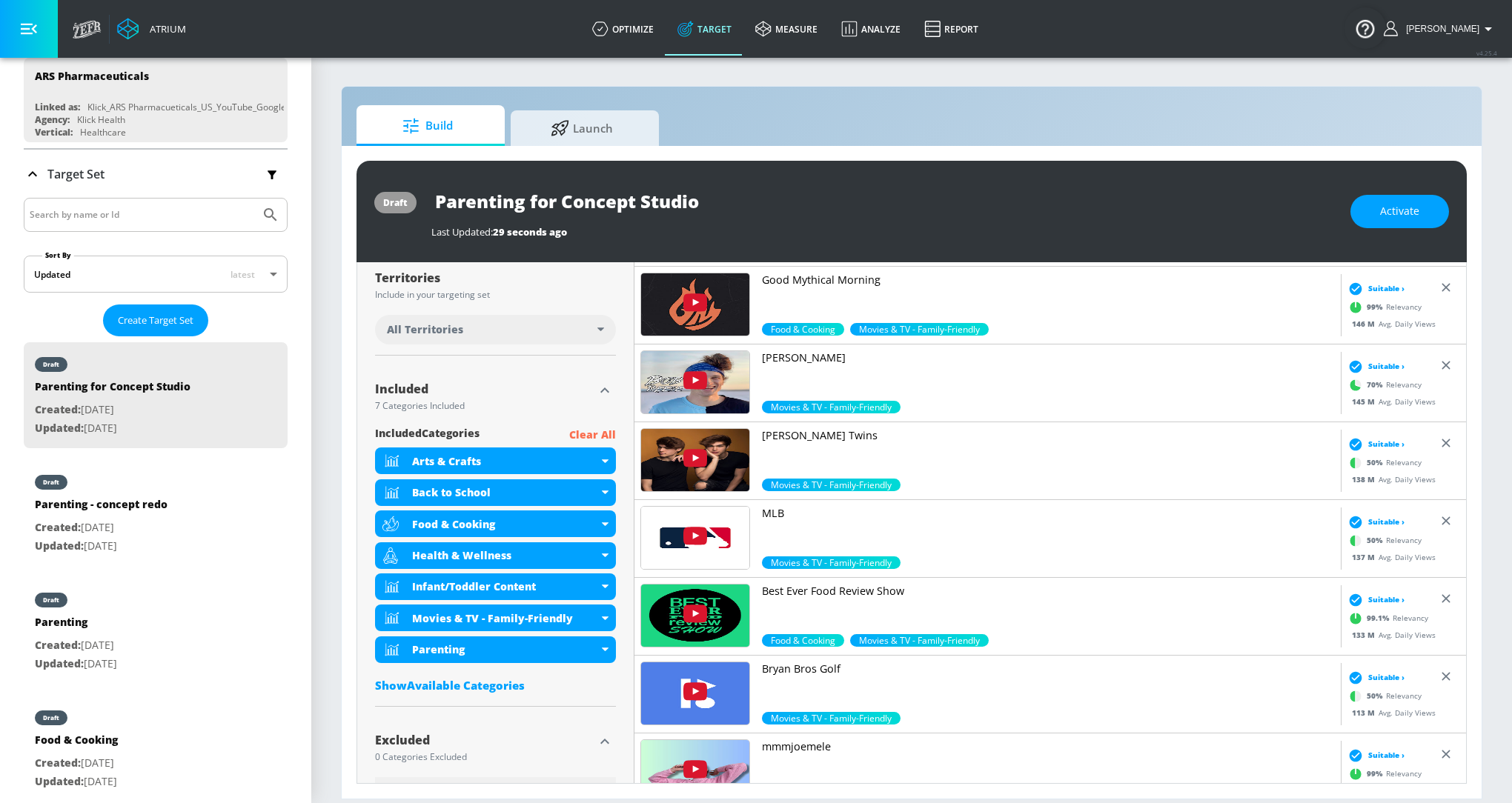
click at [478, 684] on div "Show Available Categories" at bounding box center [496, 685] width 241 height 14
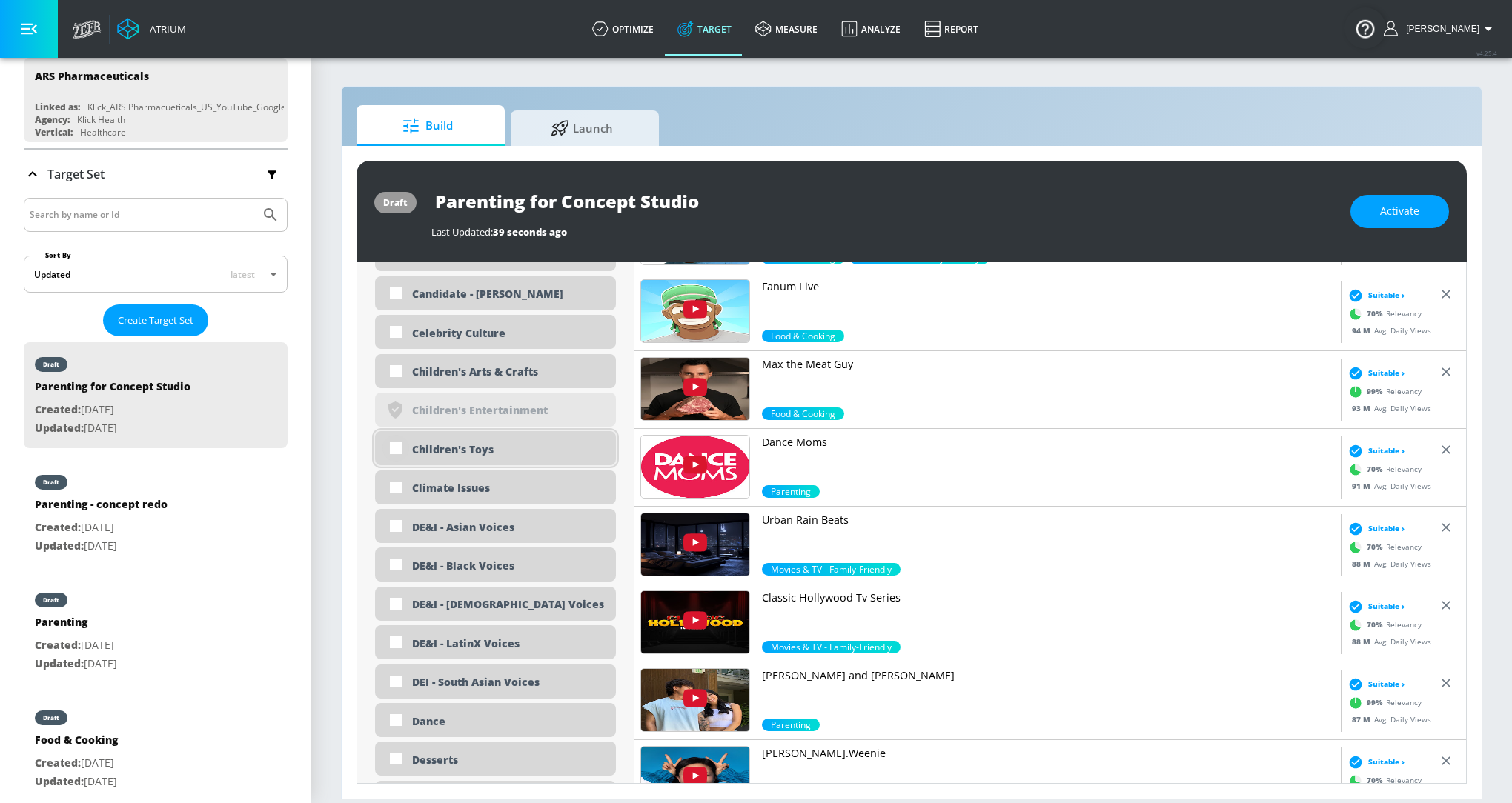
scroll to position [1225, 0]
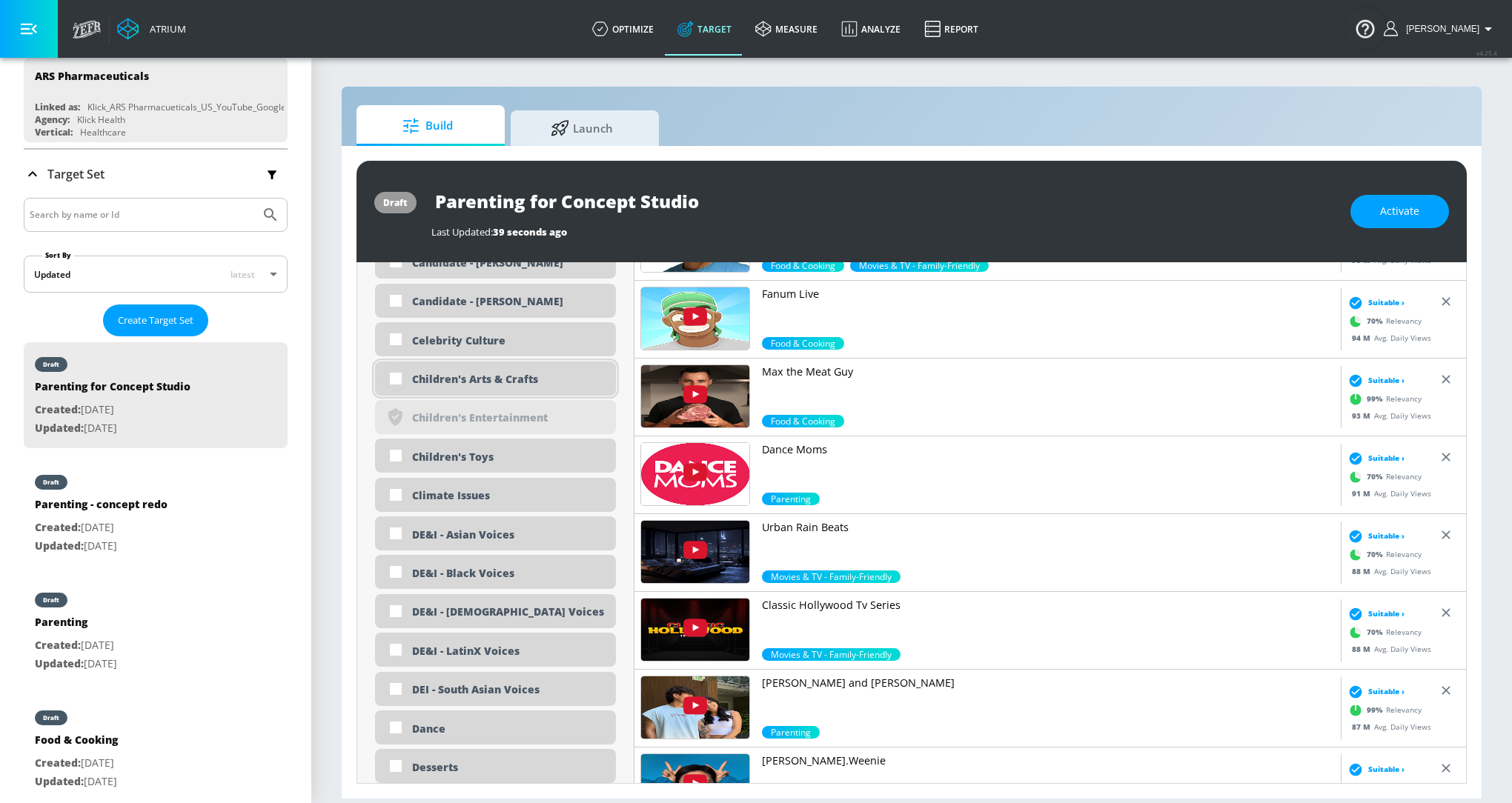
click at [392, 380] on input "checkbox" at bounding box center [395, 378] width 26 height 26
checkbox input "true"
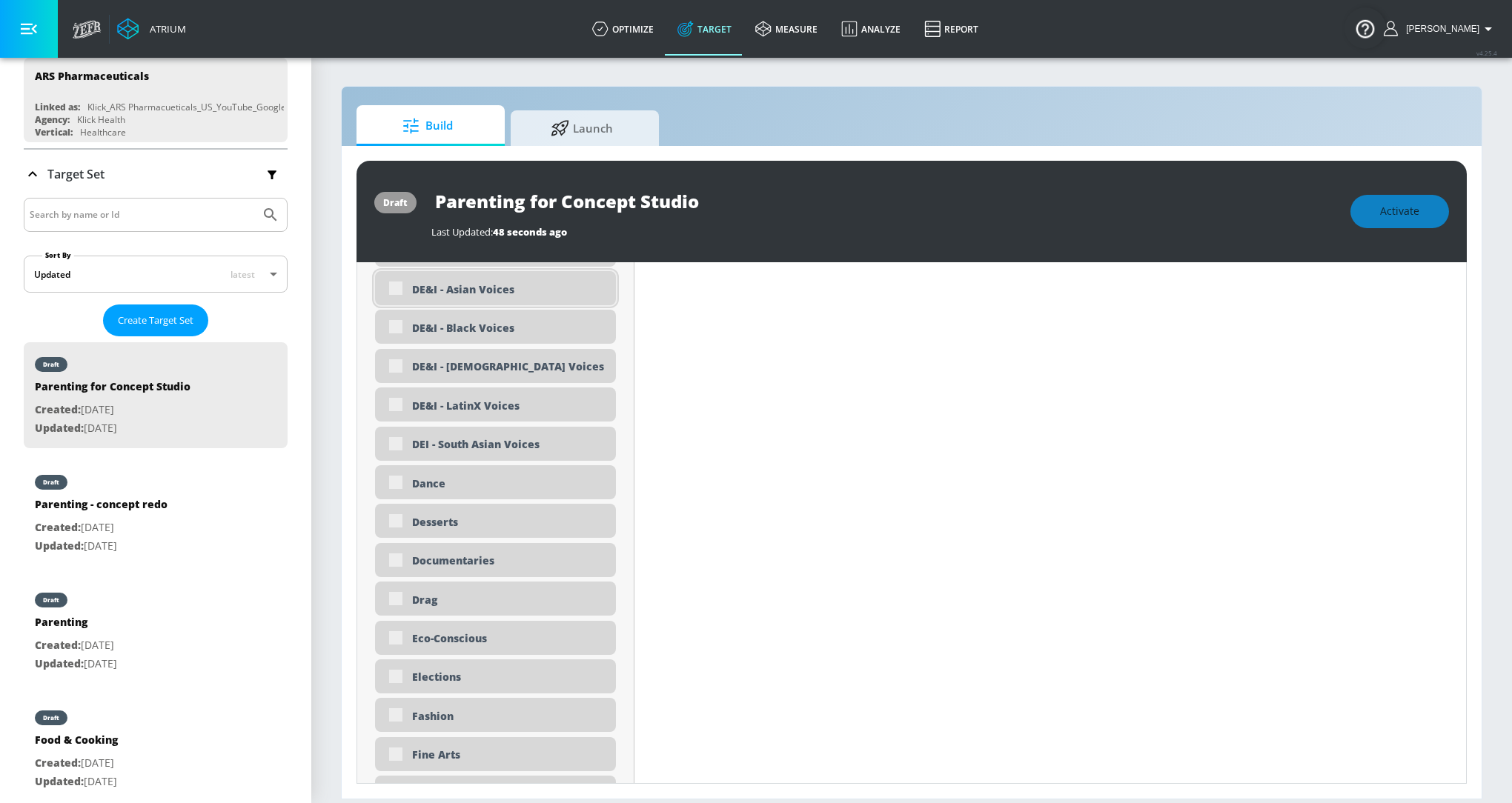
scroll to position [1480, 0]
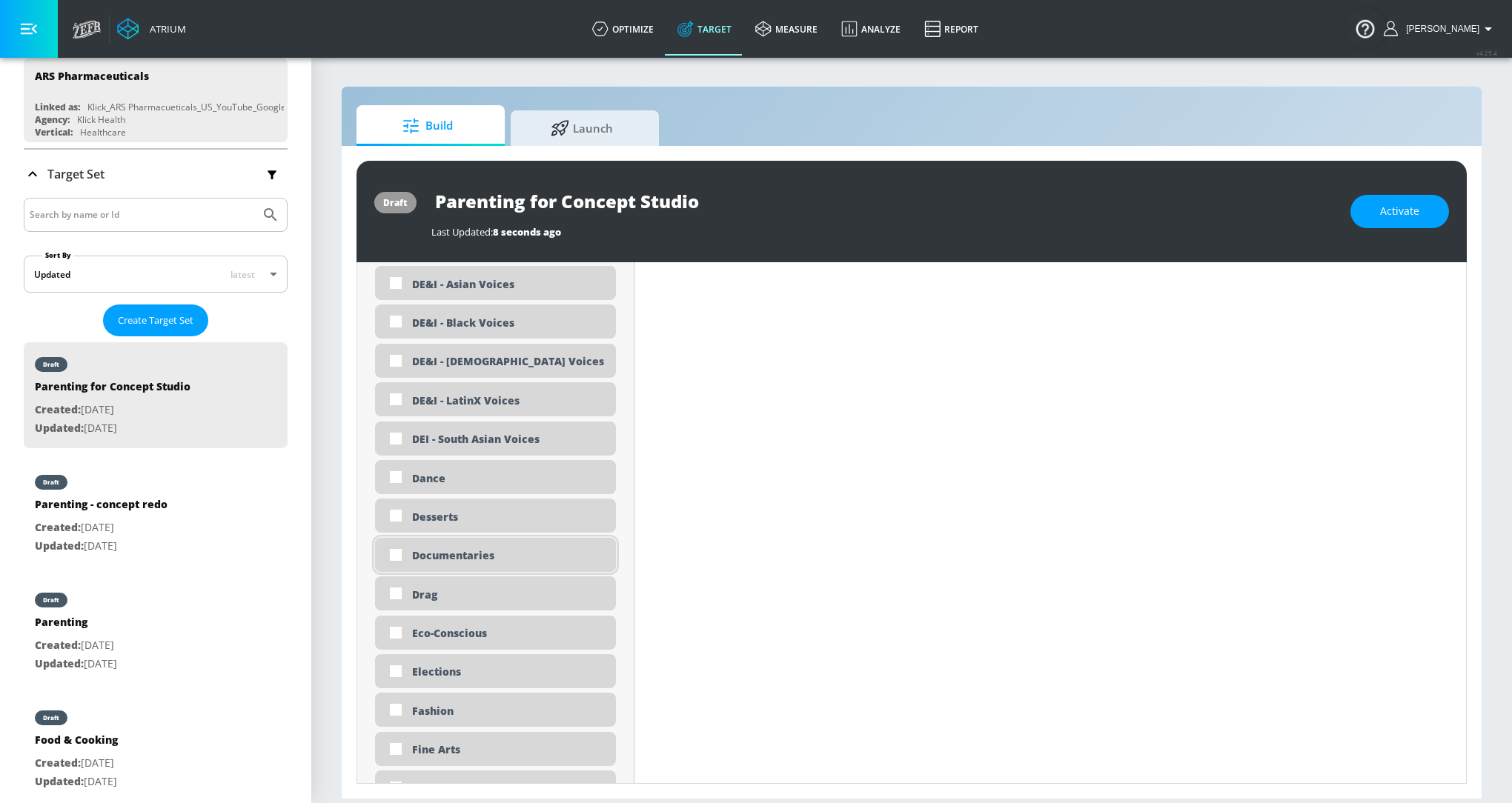
click at [396, 555] on input "checkbox" at bounding box center [395, 554] width 26 height 26
checkbox input "true"
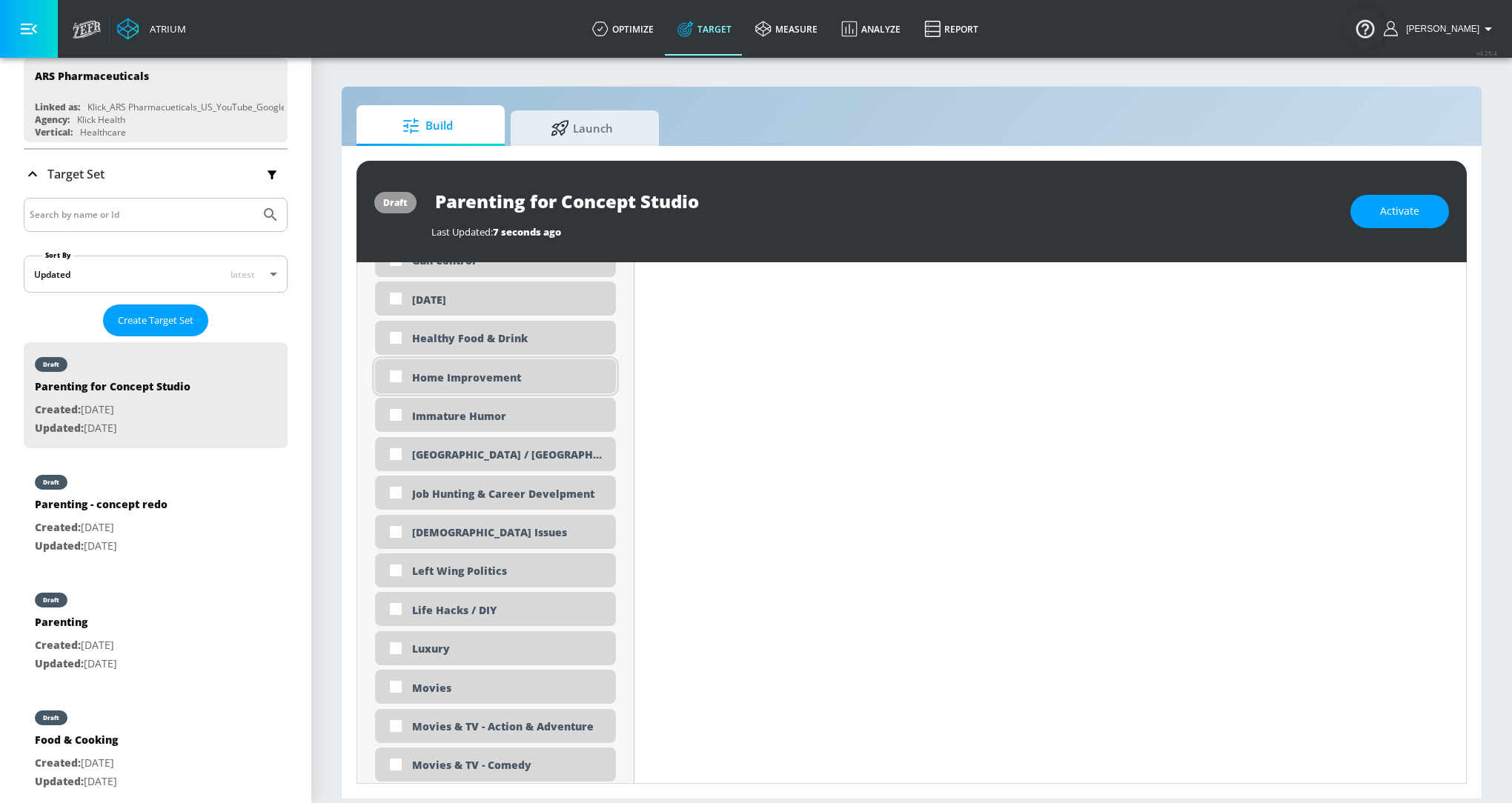
scroll to position [2459, 0]
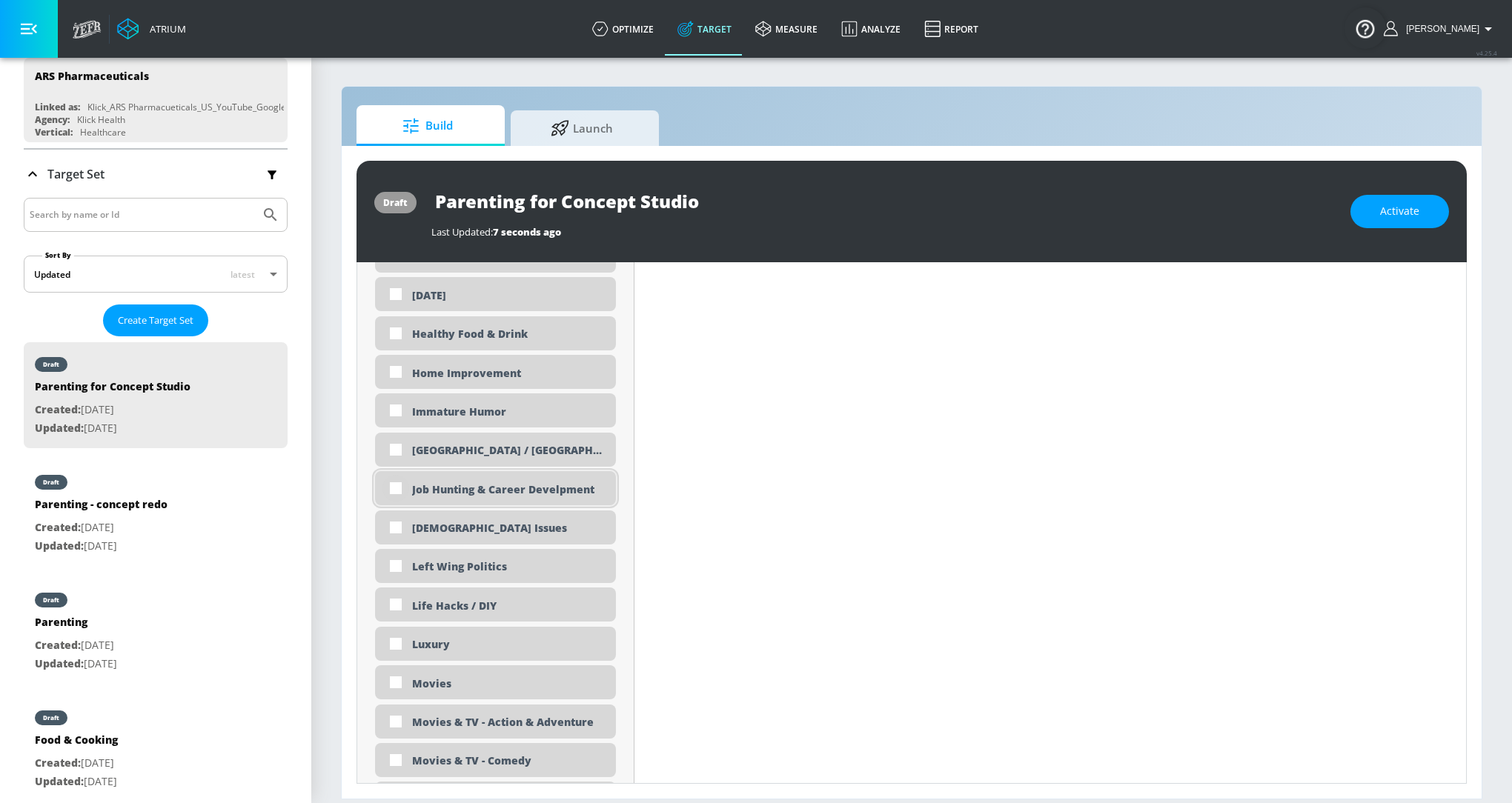
click at [393, 489] on input "checkbox" at bounding box center [395, 487] width 26 height 26
checkbox input "true"
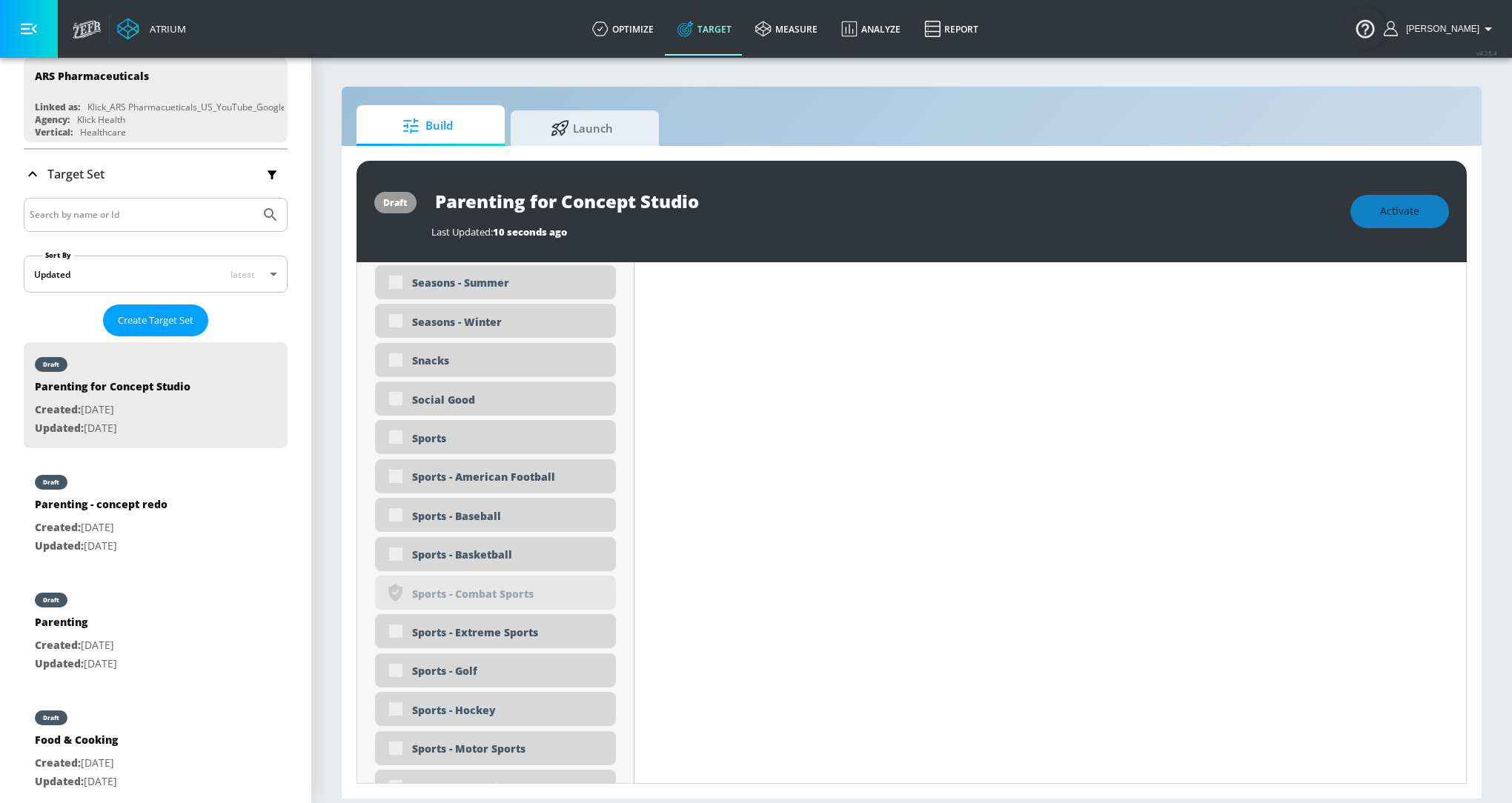
scroll to position [3822, 0]
click at [397, 437] on input "checkbox" at bounding box center [395, 437] width 26 height 26
checkbox input "true"
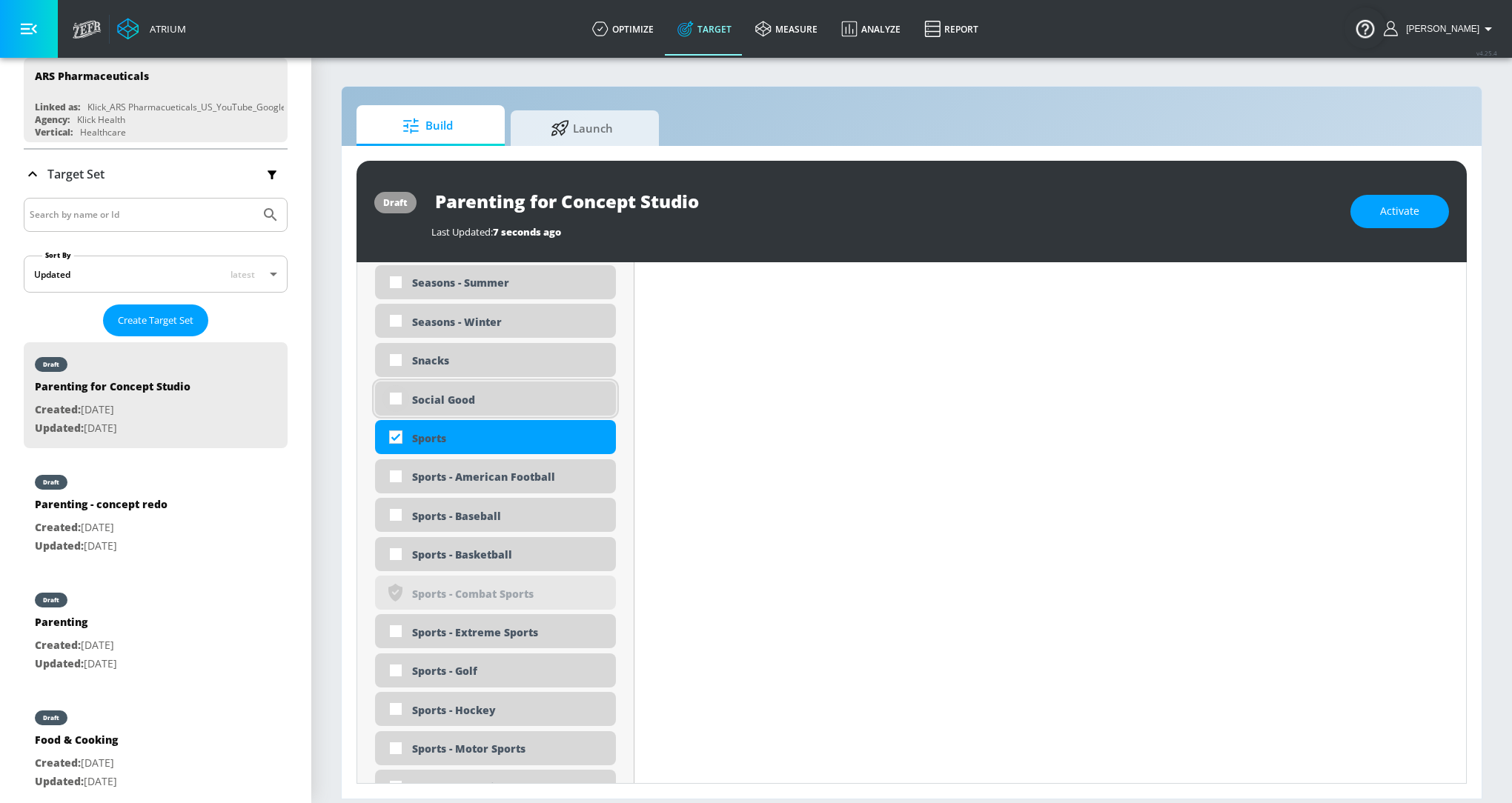
click at [398, 377] on div "Snacks" at bounding box center [496, 360] width 241 height 34
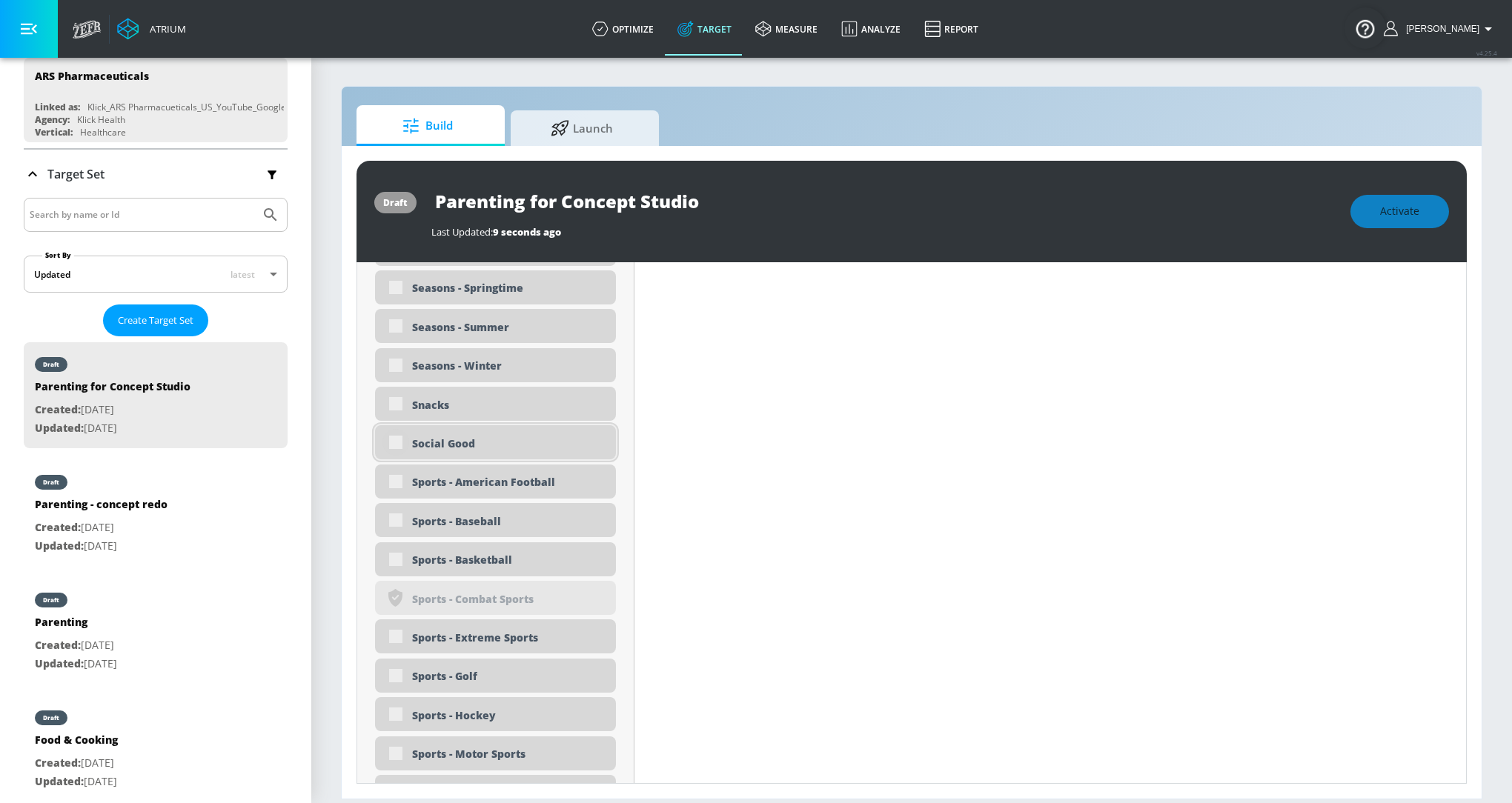
scroll to position [3835, 0]
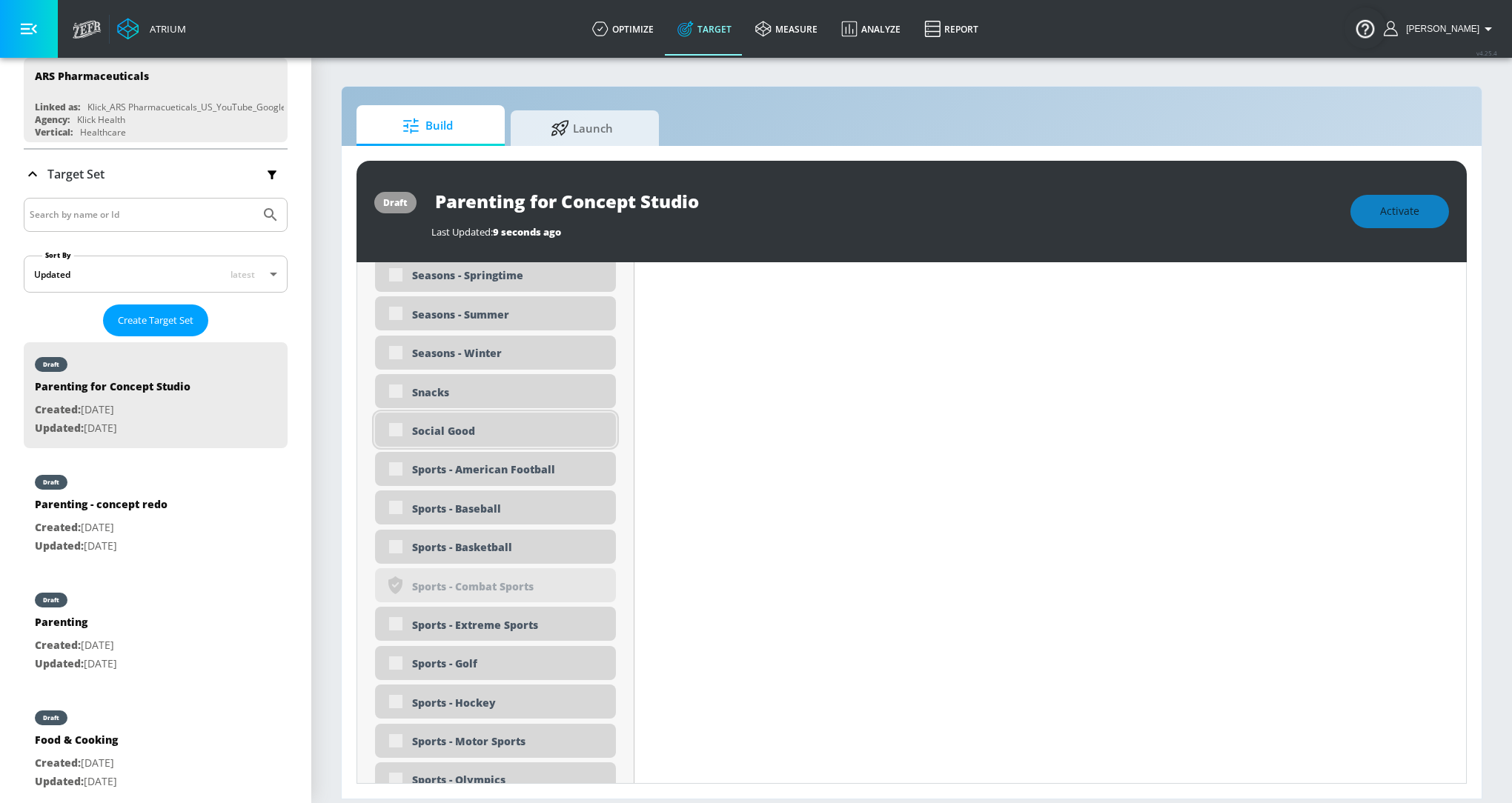
click at [393, 425] on div "Social Good" at bounding box center [496, 430] width 241 height 34
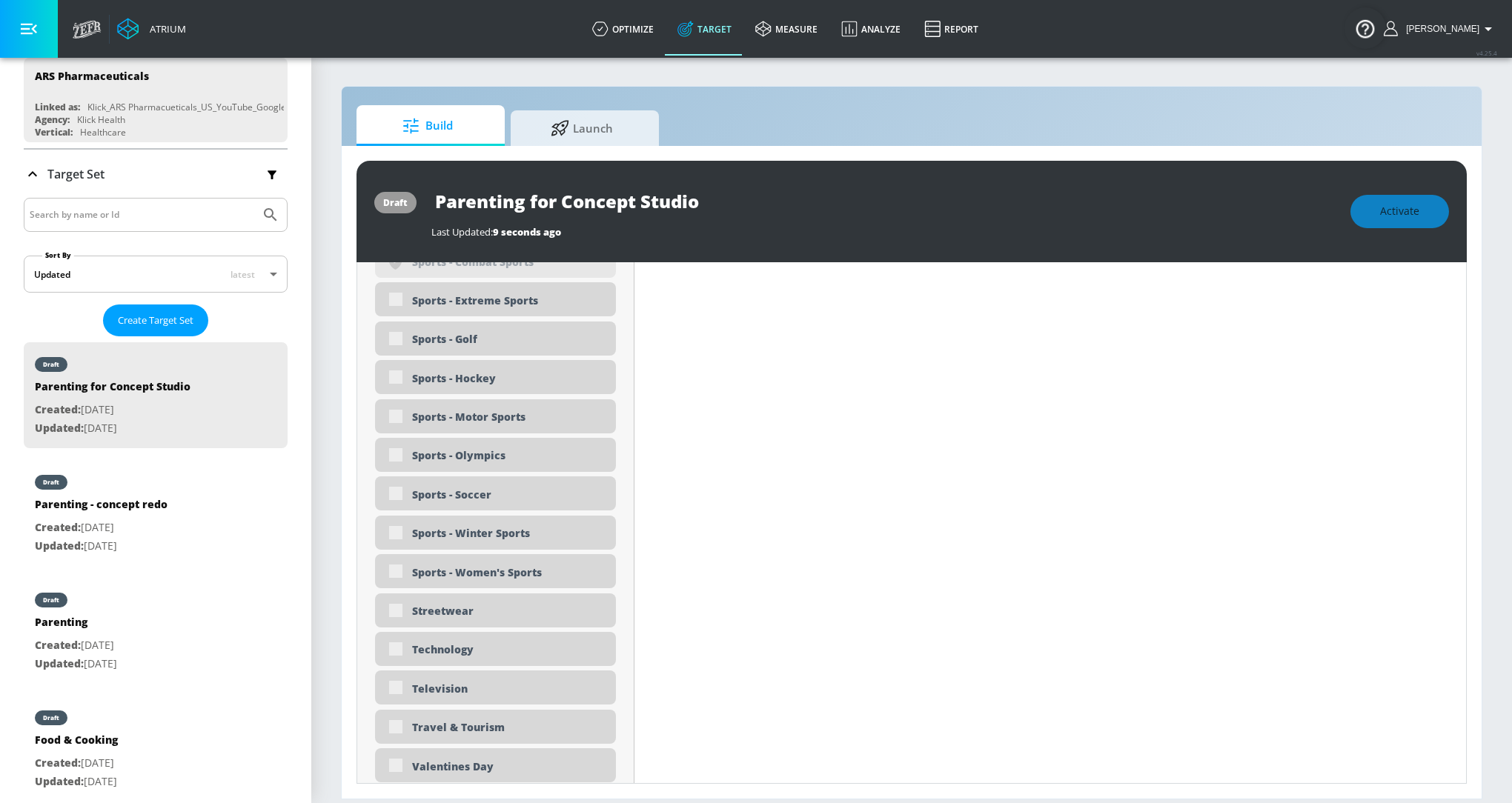
scroll to position [4421, 0]
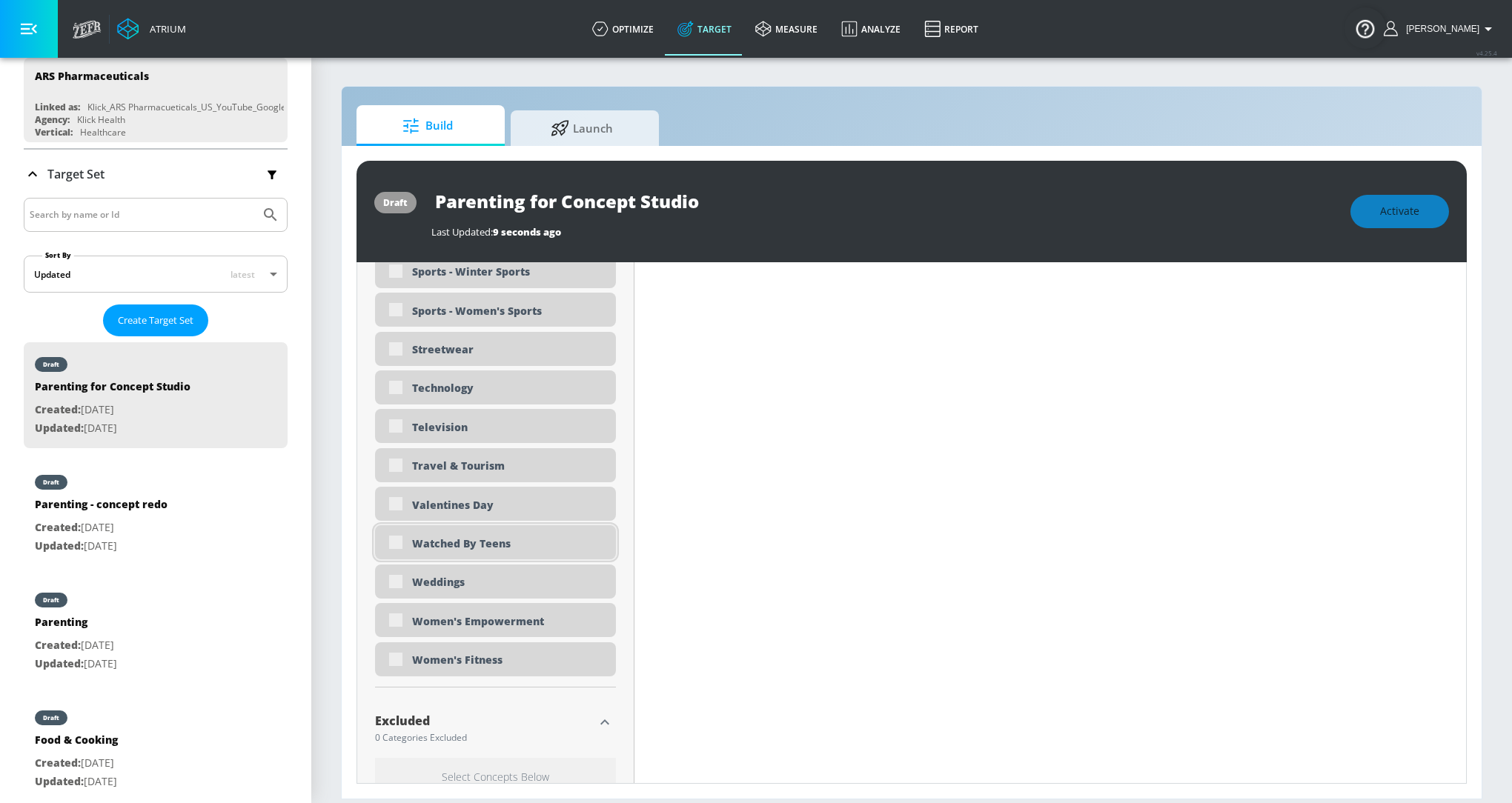
click at [393, 540] on div "Watched By Teens" at bounding box center [496, 543] width 241 height 34
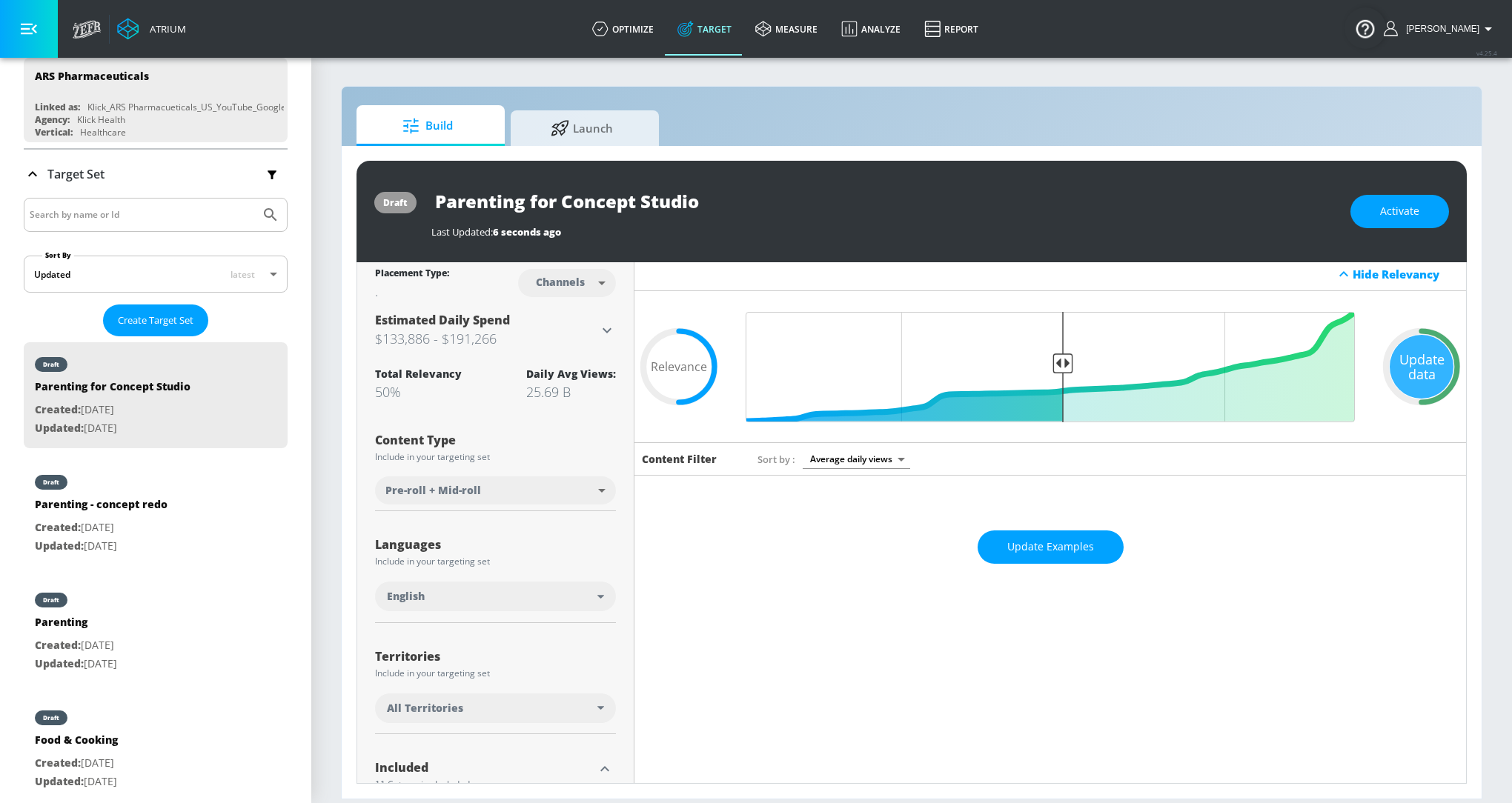
scroll to position [0, 0]
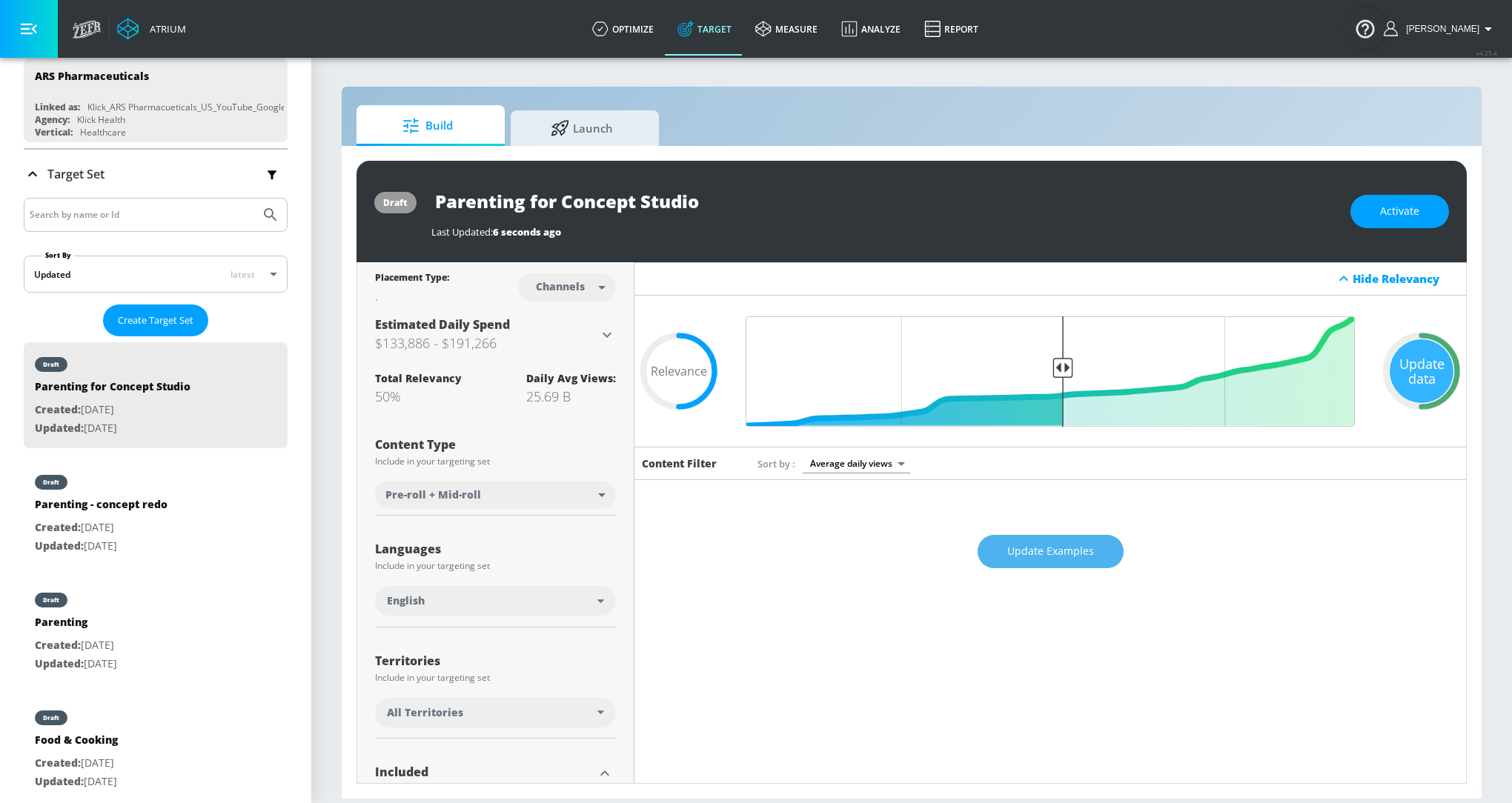
click at [1038, 557] on span "Update Examples" at bounding box center [1051, 552] width 87 height 18
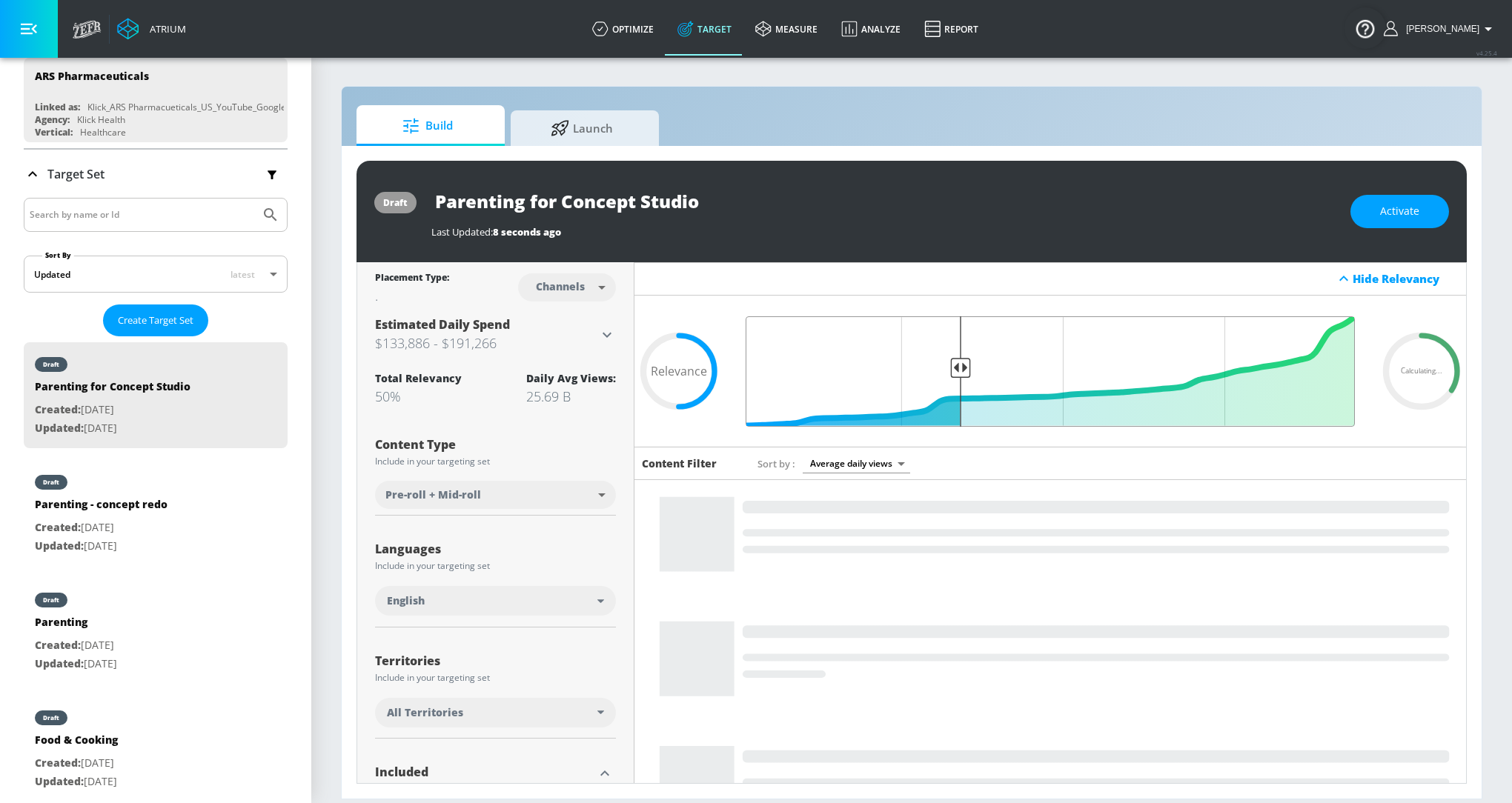
drag, startPoint x: 1057, startPoint y: 365, endPoint x: 960, endPoint y: 379, distance: 98.0
click at [960, 379] on input "Final Threshold" at bounding box center [1050, 372] width 624 height 110
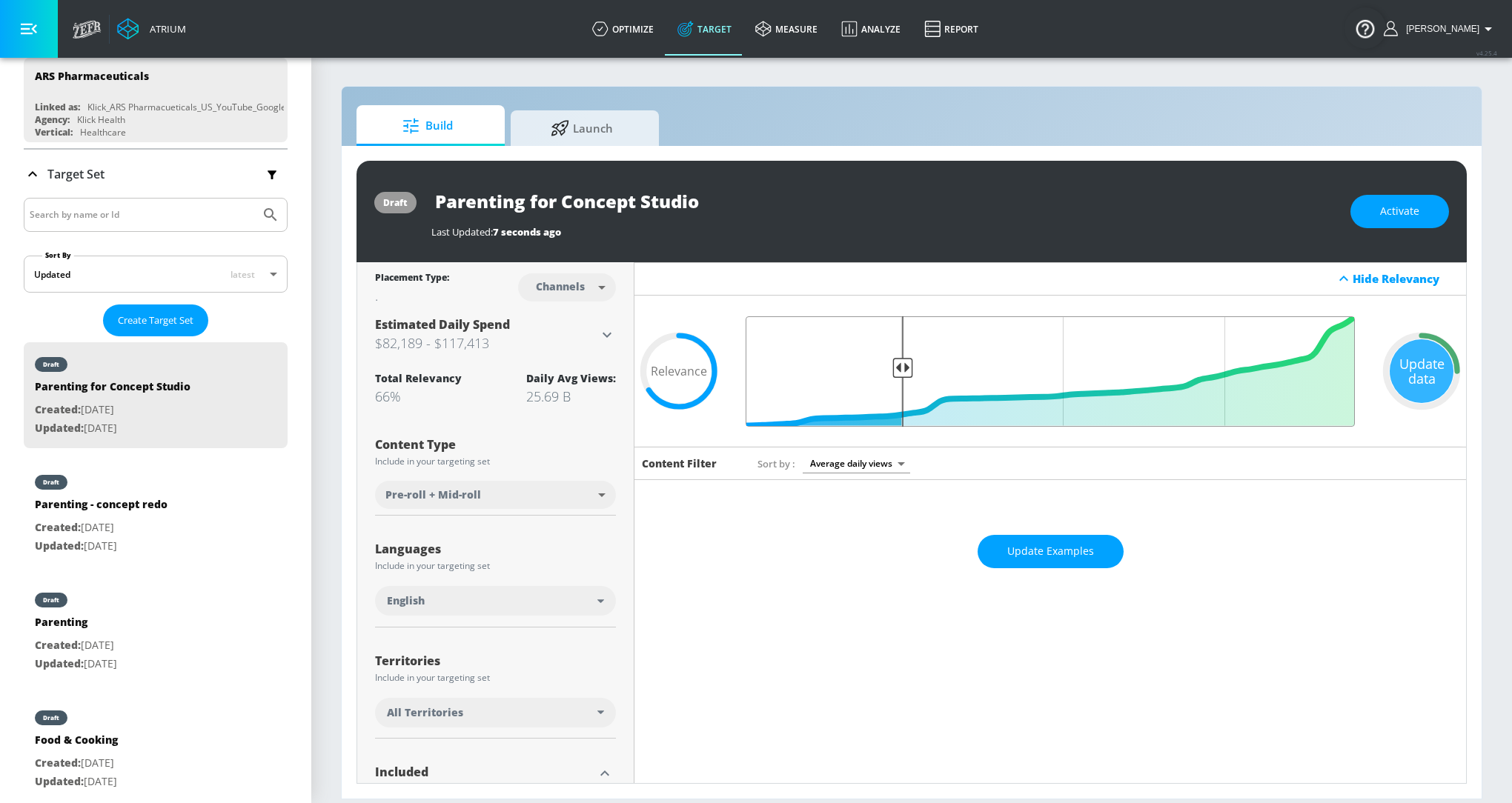
drag, startPoint x: 954, startPoint y: 369, endPoint x: 902, endPoint y: 369, distance: 52.0
click at [901, 369] on input "Final Threshold" at bounding box center [1050, 372] width 624 height 110
click at [1089, 561] on button "Update Examples" at bounding box center [1050, 552] width 146 height 33
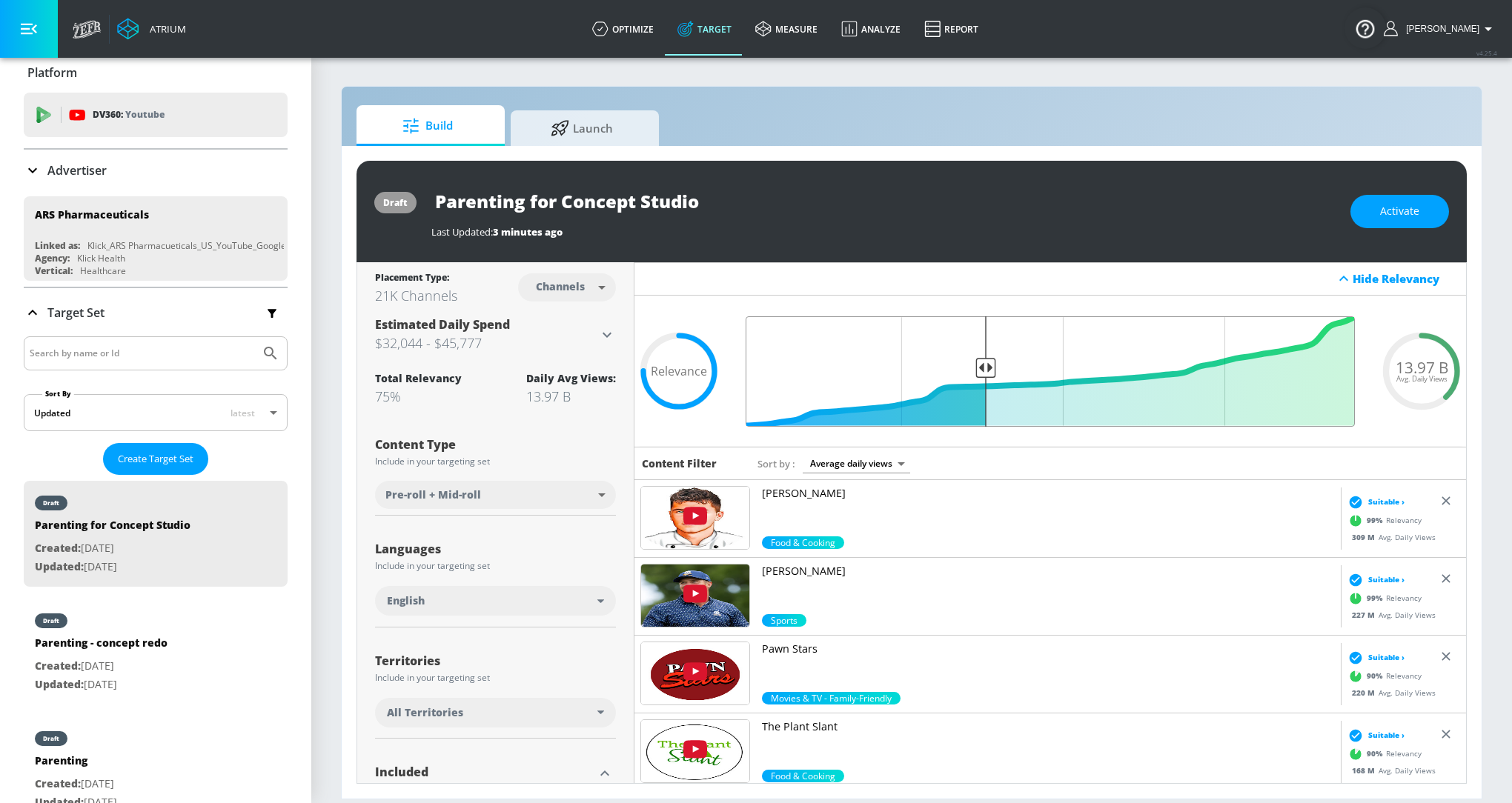
drag, startPoint x: 907, startPoint y: 365, endPoint x: 983, endPoint y: 369, distance: 76.1
type input "0.62"
click at [985, 371] on input "Final Threshold" at bounding box center [1050, 372] width 624 height 110
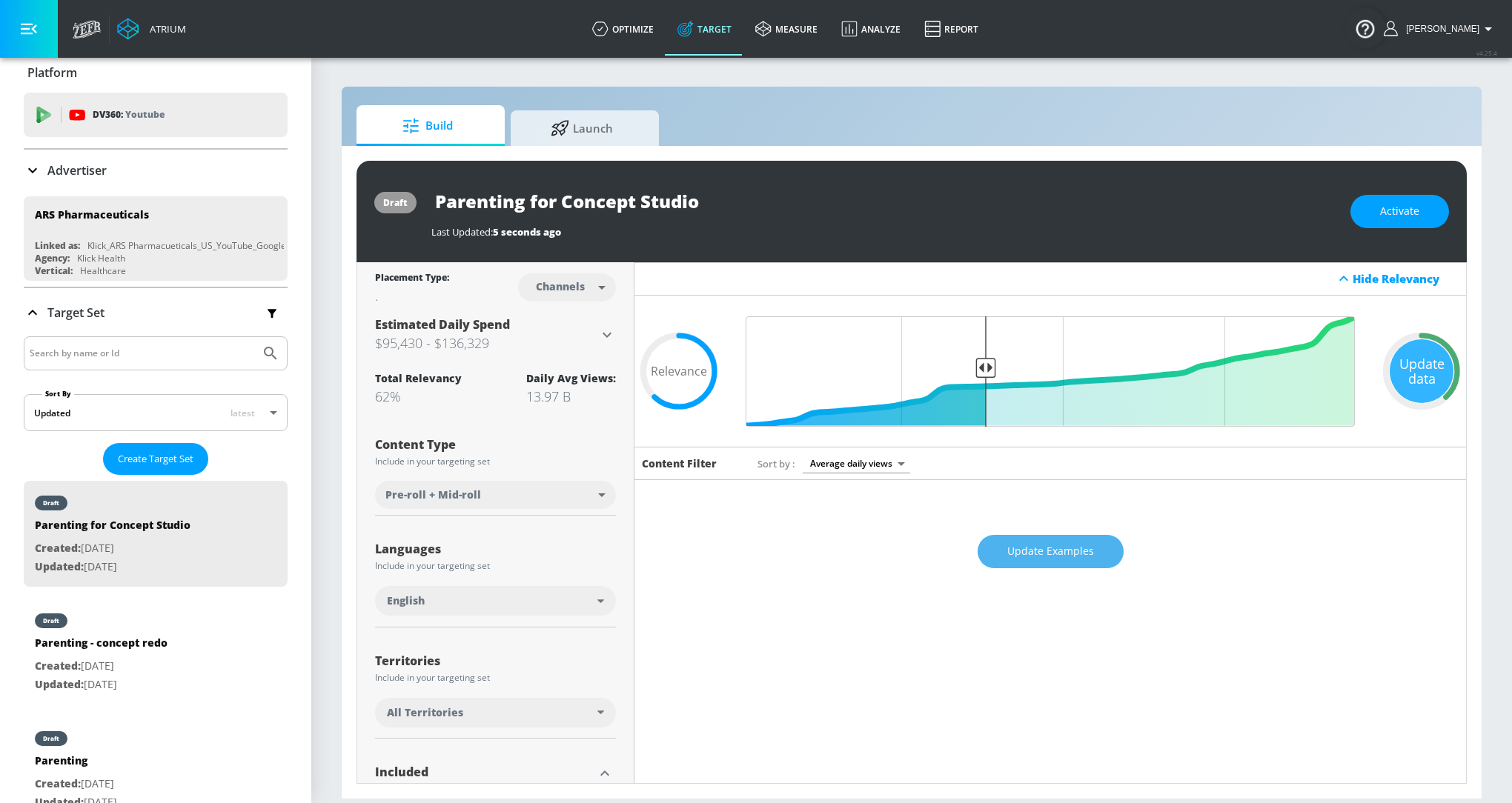
click at [1021, 538] on button "Update Examples" at bounding box center [1050, 552] width 146 height 33
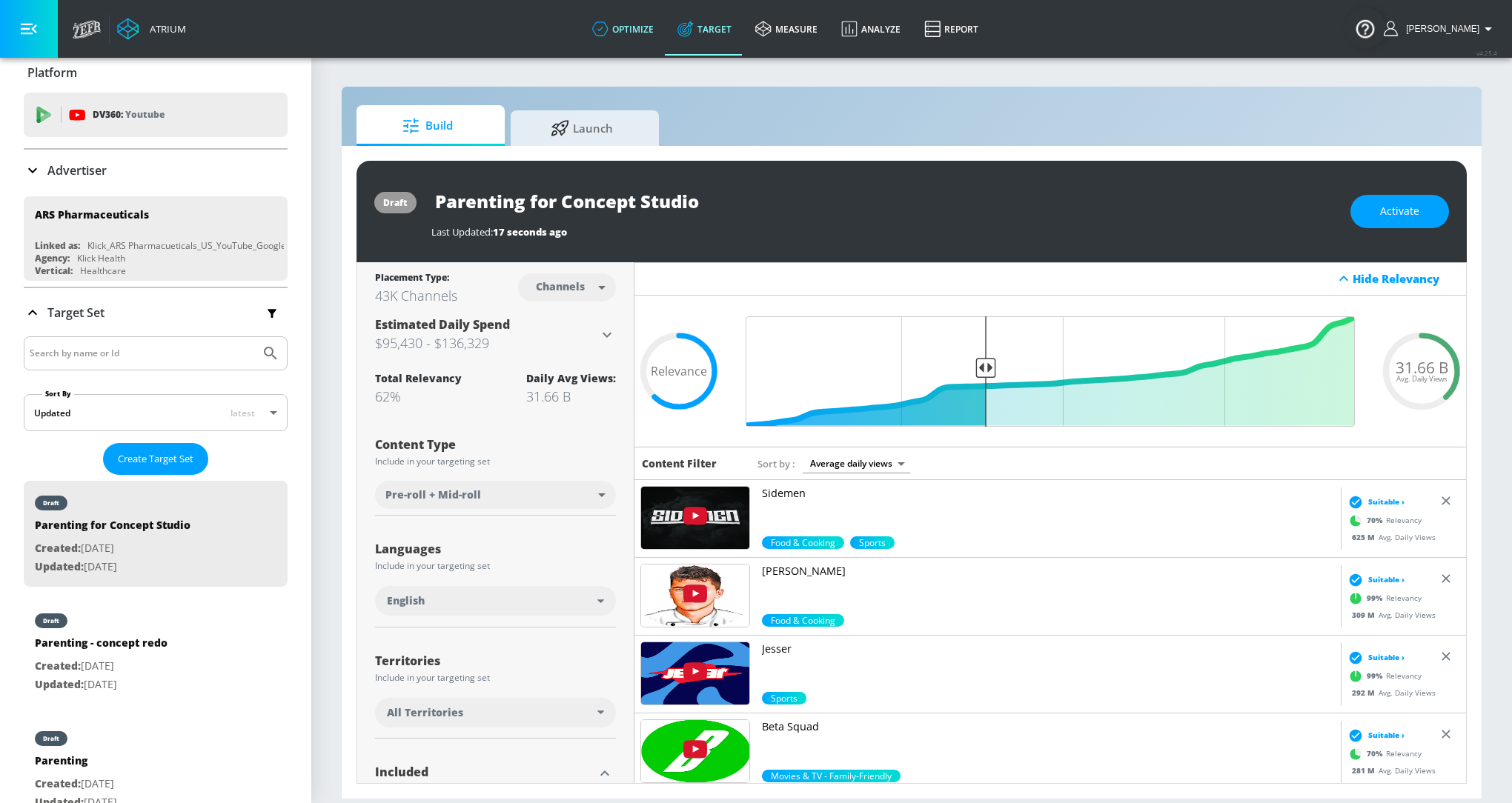
click at [644, 32] on link "optimize" at bounding box center [623, 28] width 85 height 53
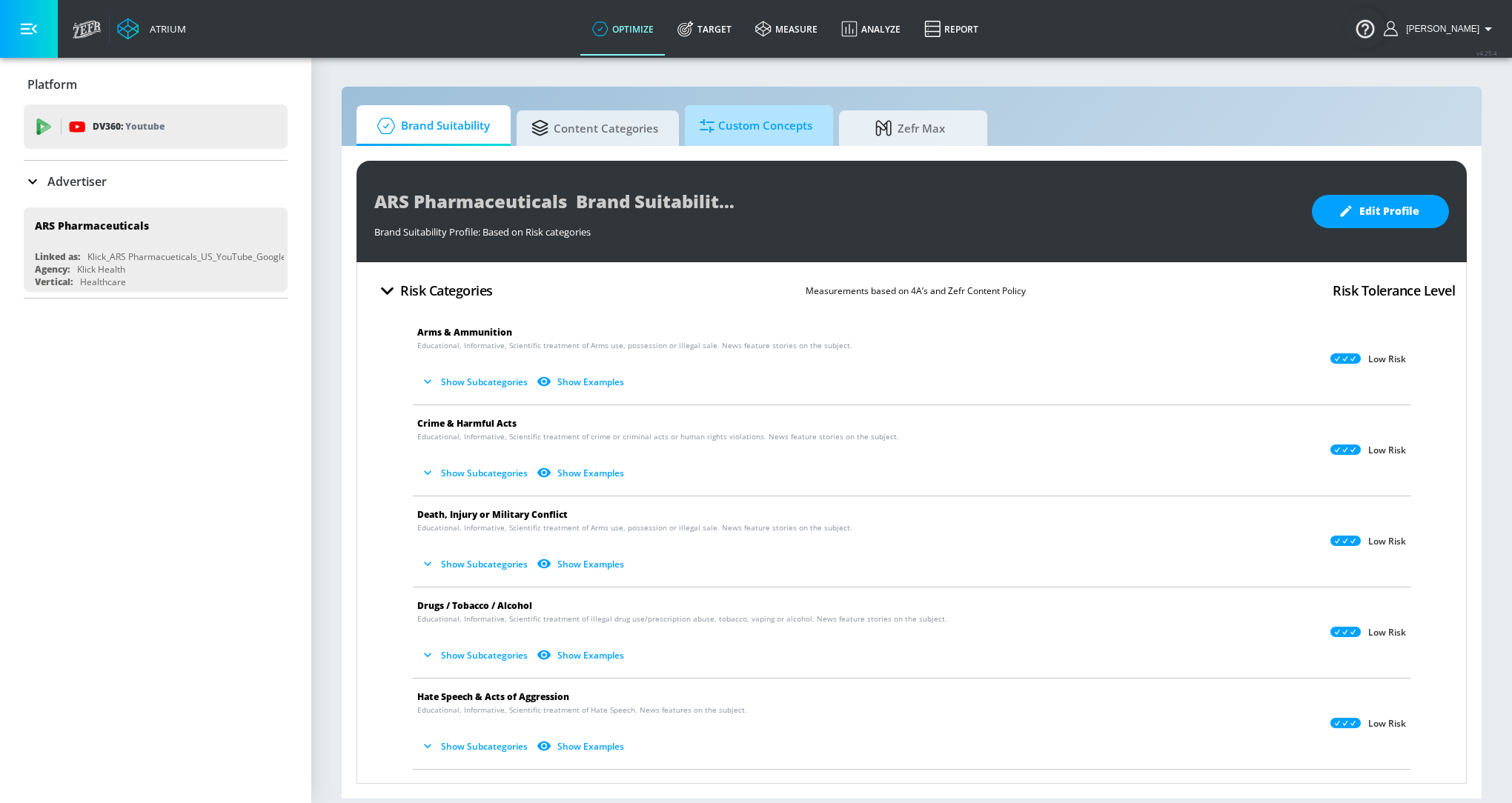
click at [758, 115] on span "Custom Concepts" at bounding box center [756, 126] width 113 height 35
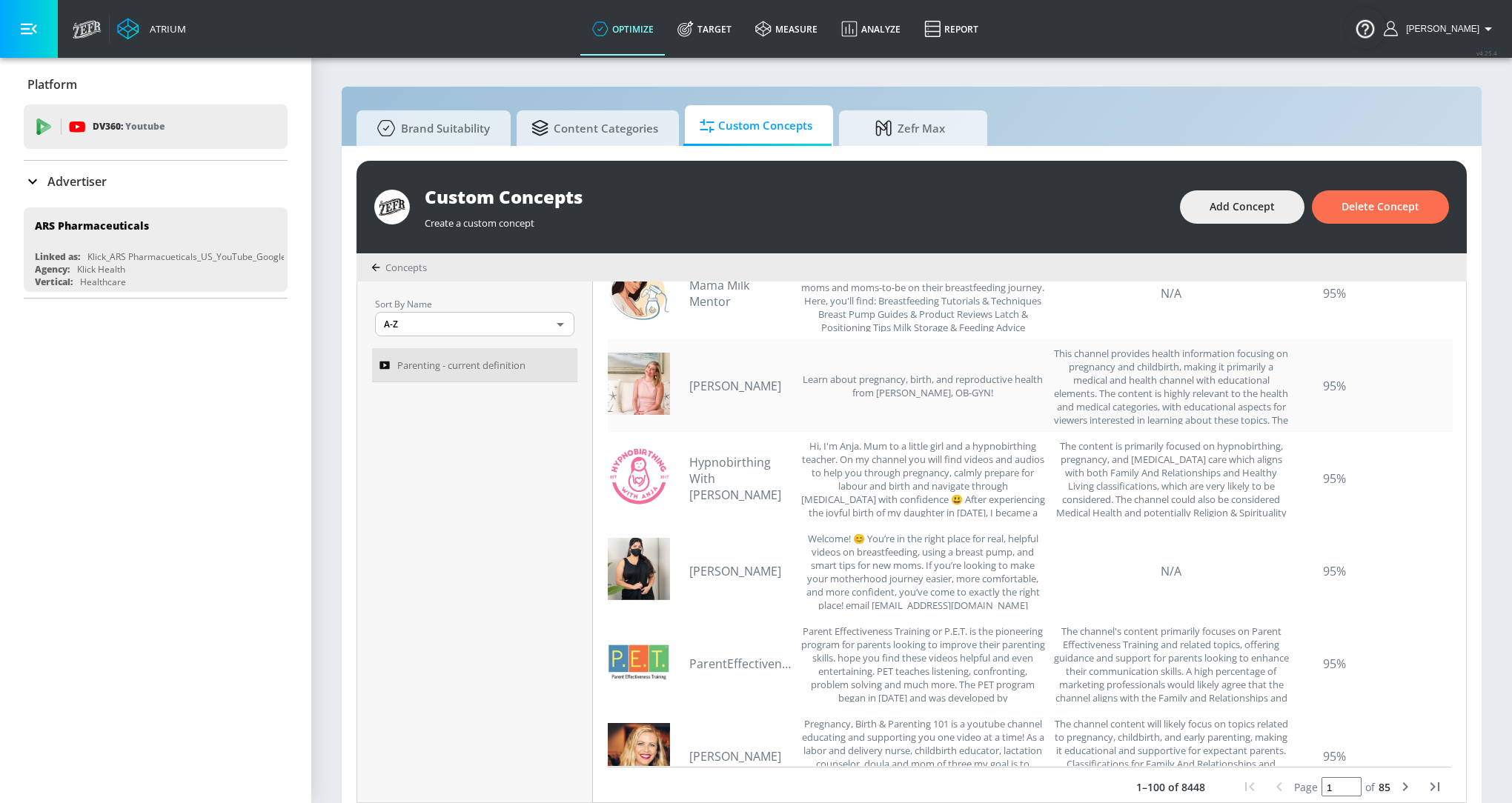
scroll to position [997, 0]
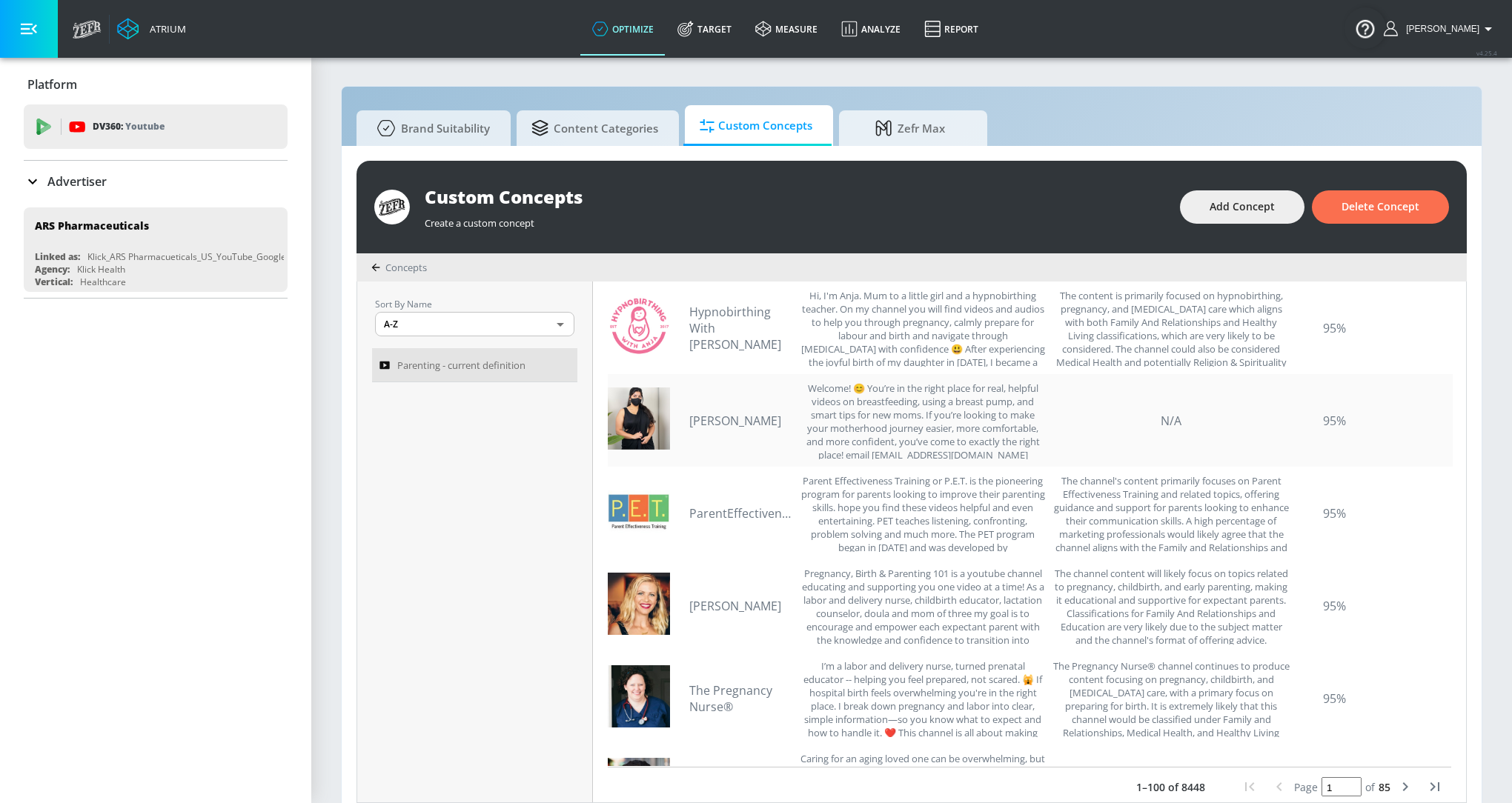
click at [737, 423] on link "[PERSON_NAME]" at bounding box center [741, 420] width 104 height 16
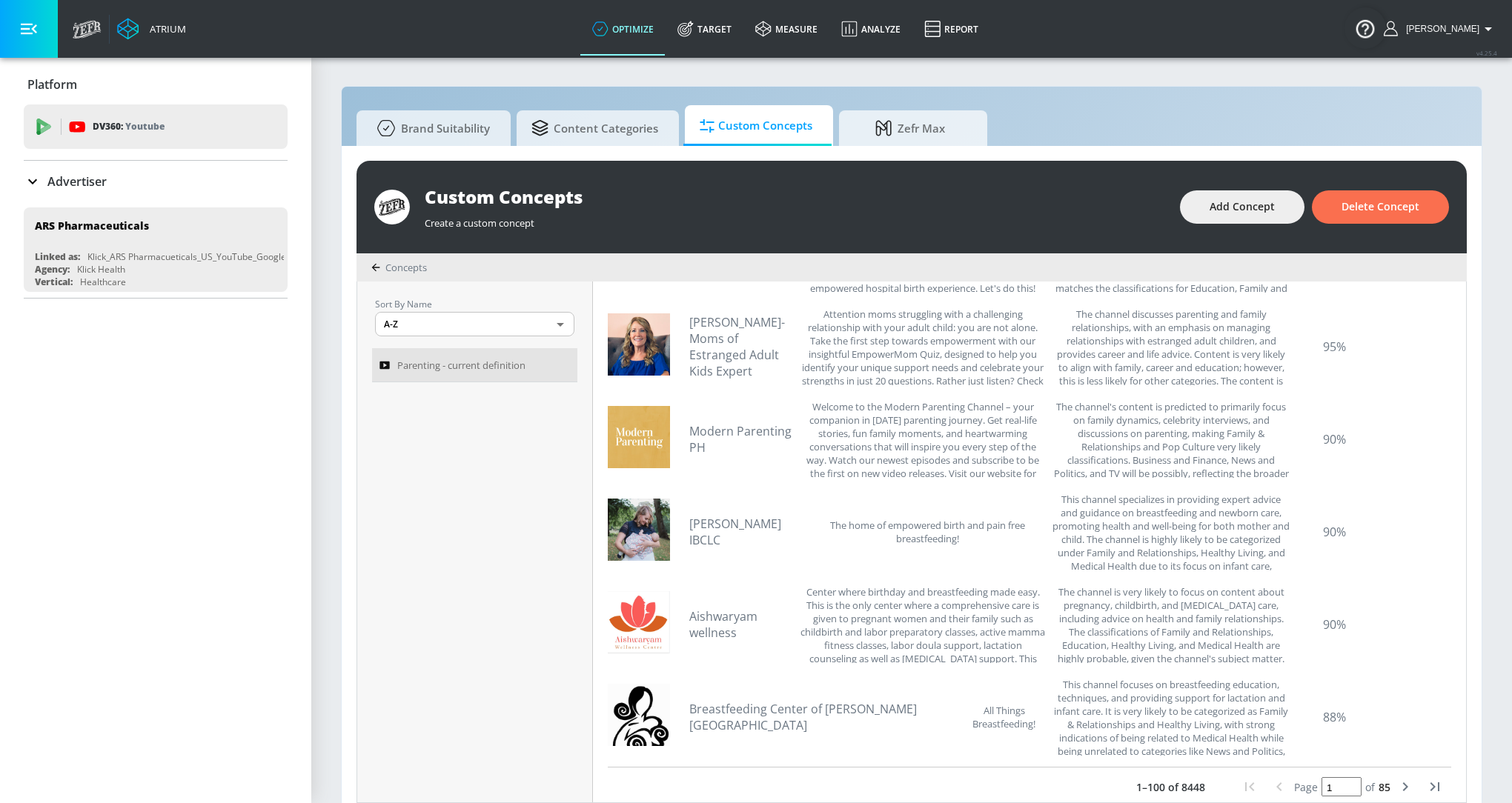
scroll to position [1628, 0]
click at [720, 524] on link "[PERSON_NAME] IBCLC" at bounding box center [745, 532] width 113 height 33
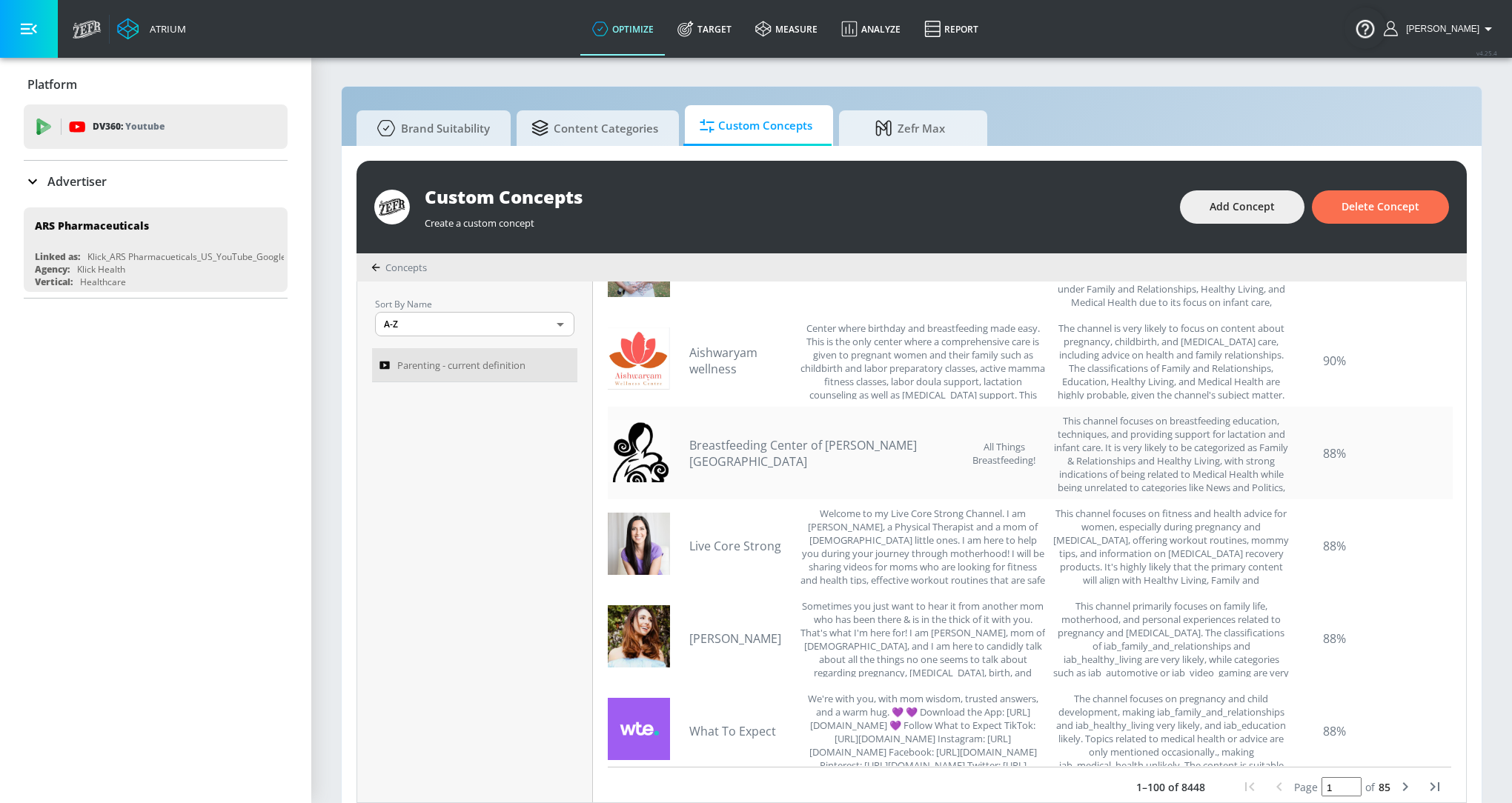
scroll to position [2371, 0]
